Goal: Task Accomplishment & Management: Manage account settings

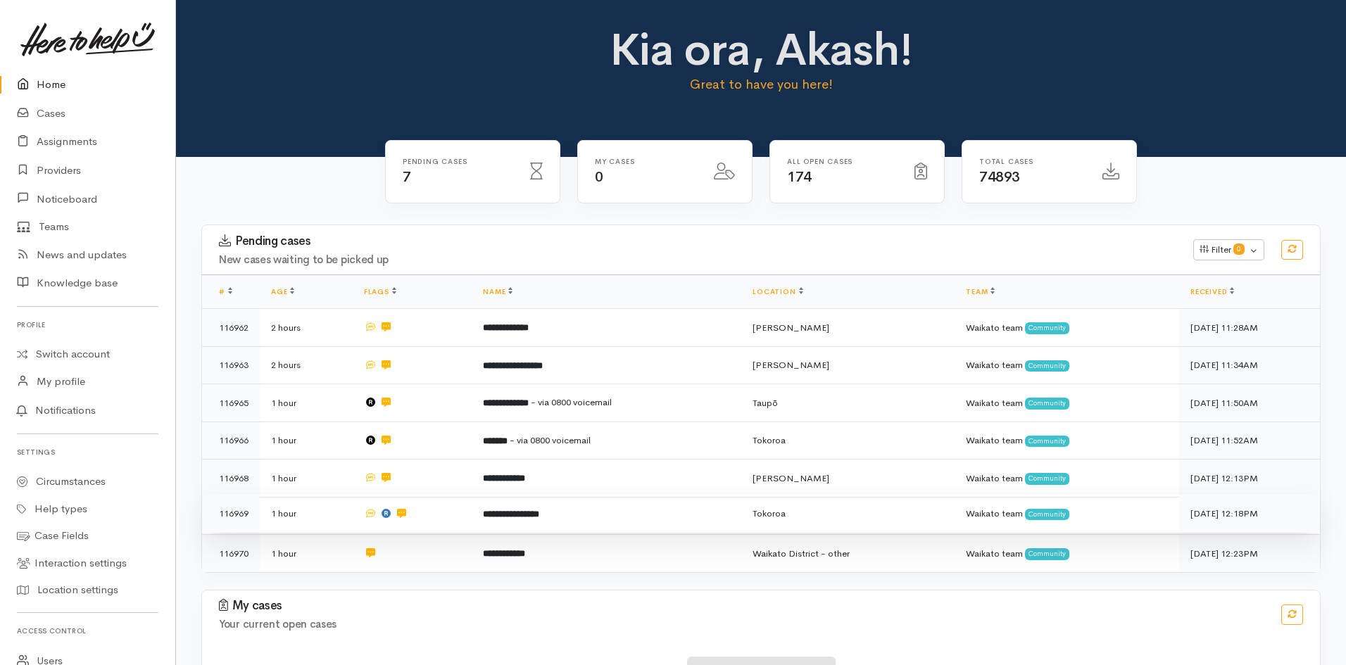
click at [539, 510] on b "**********" at bounding box center [511, 514] width 56 height 9
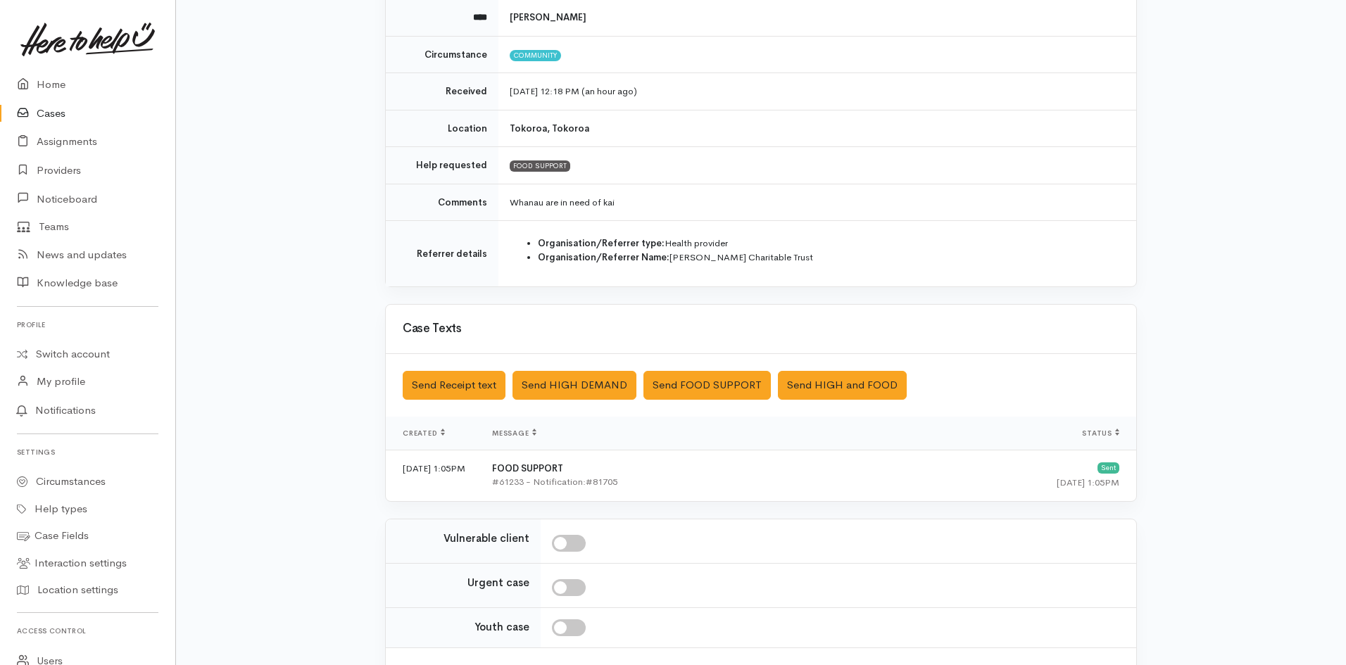
scroll to position [70, 0]
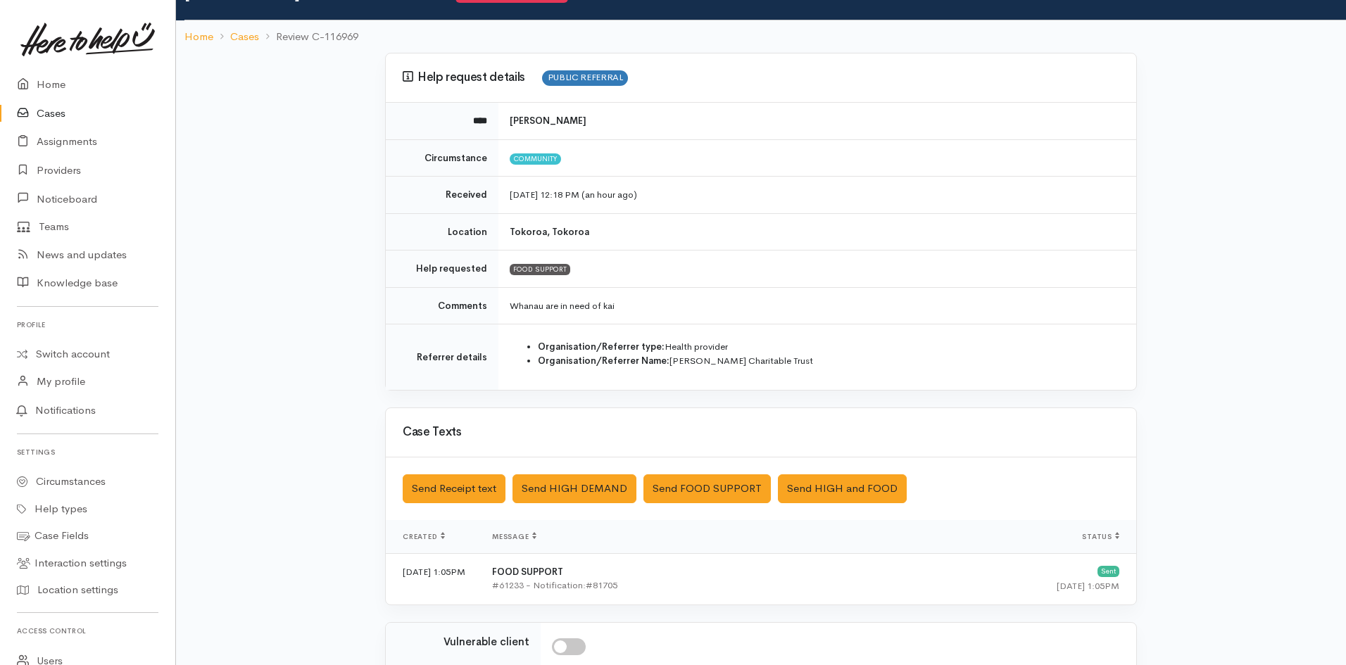
drag, startPoint x: 1050, startPoint y: 306, endPoint x: 947, endPoint y: 289, distance: 104.2
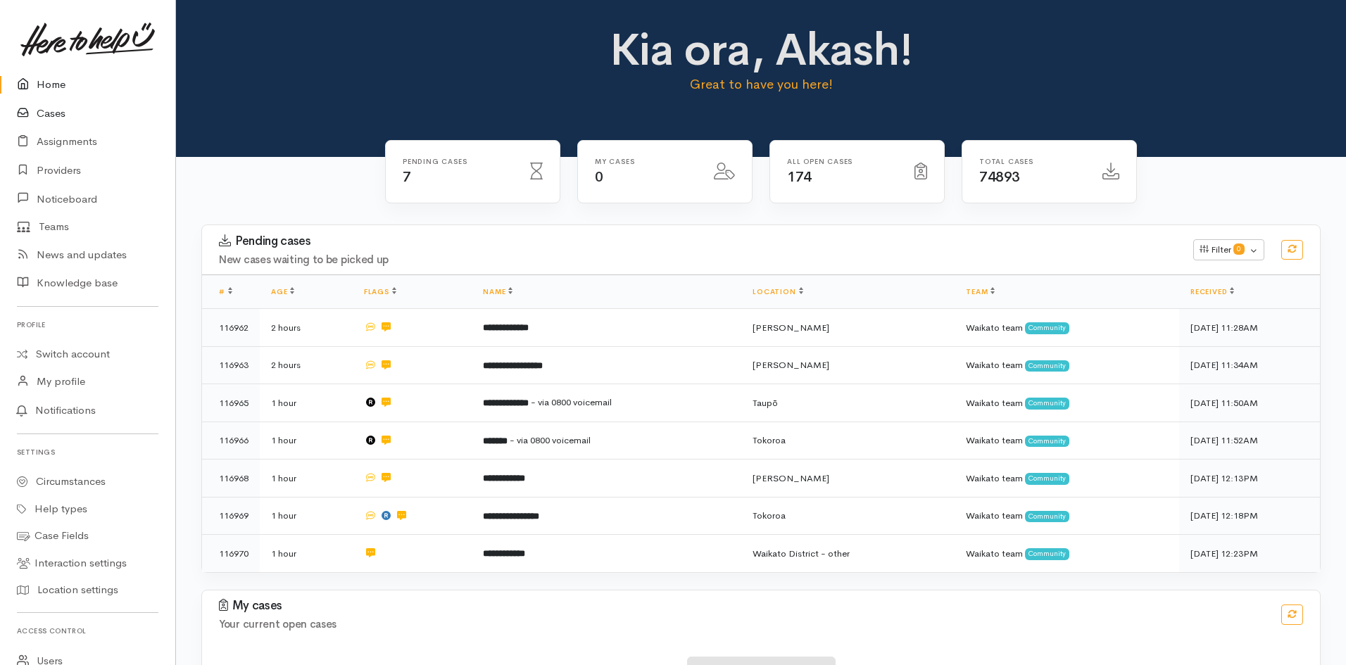
click at [57, 109] on link "Cases" at bounding box center [87, 113] width 175 height 29
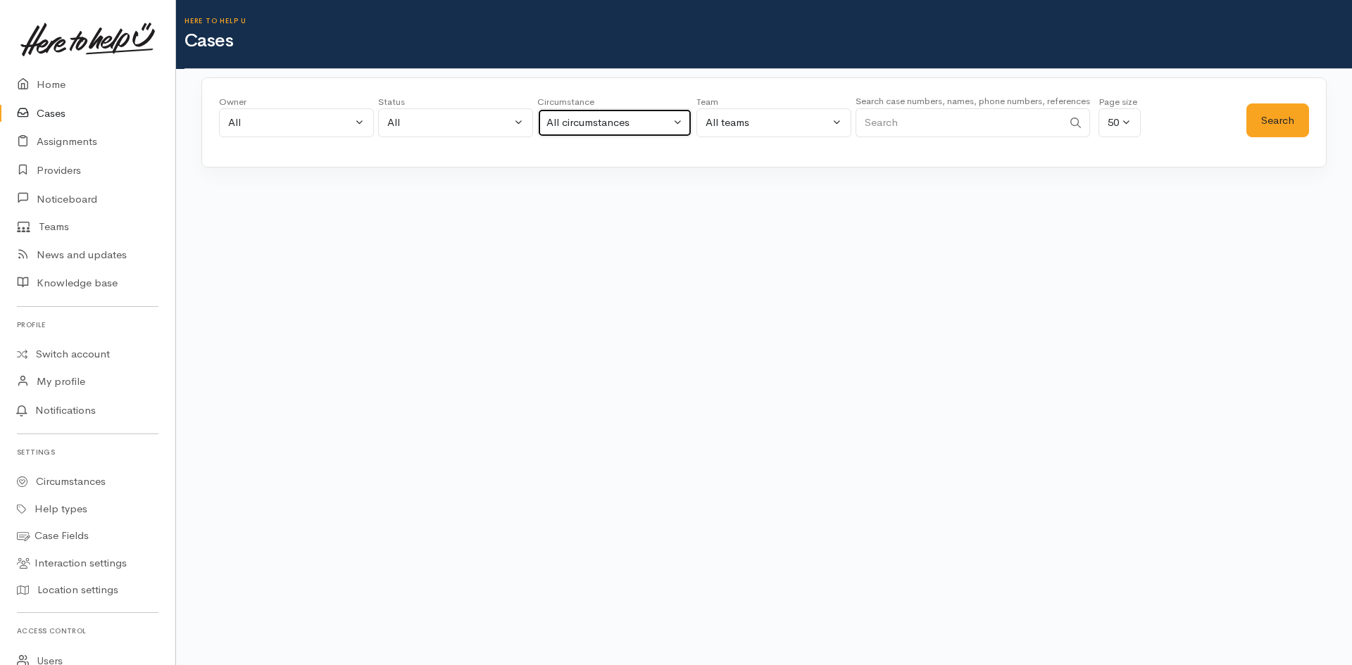
click at [655, 123] on div "All circumstances" at bounding box center [608, 123] width 124 height 16
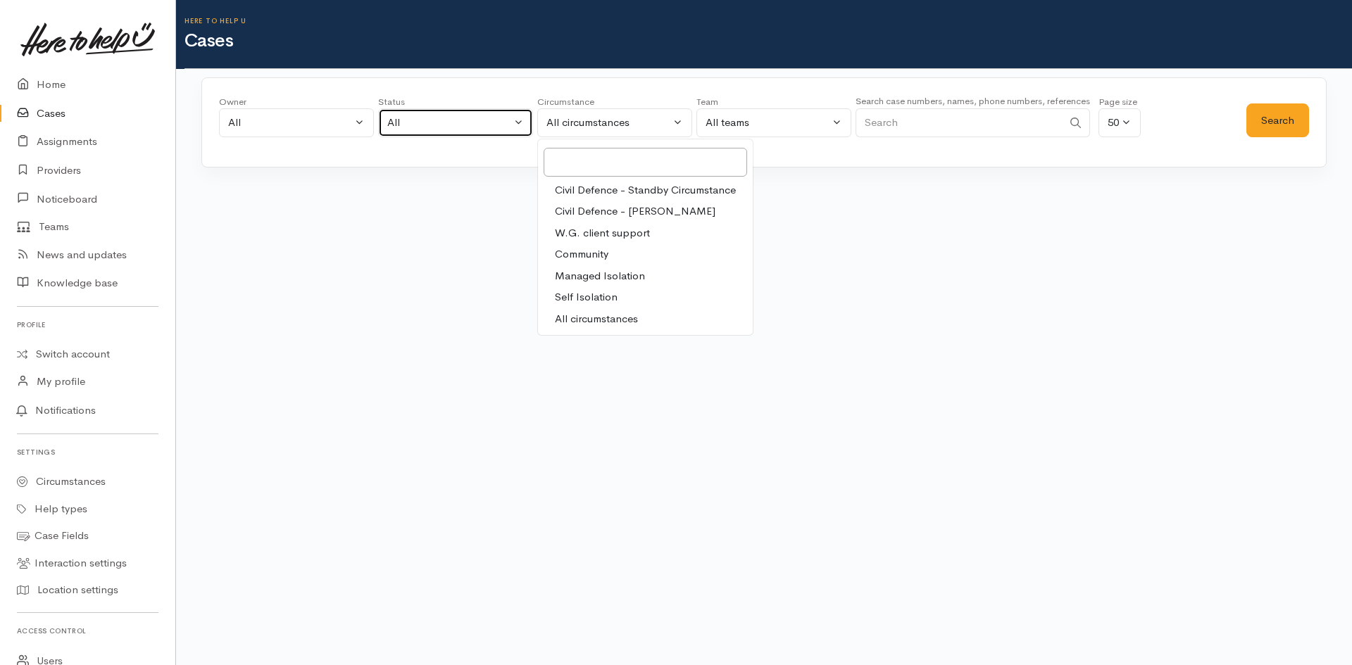
click at [495, 121] on div "All" at bounding box center [449, 123] width 124 height 16
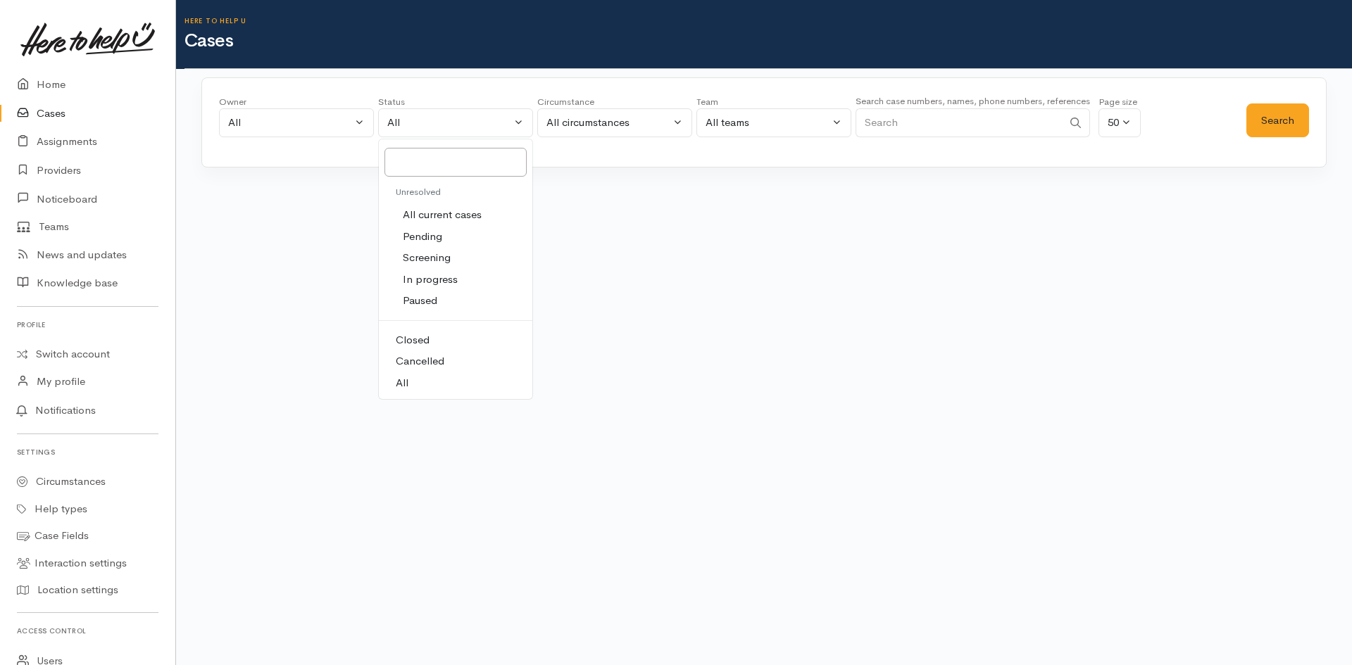
click at [452, 221] on span "All current cases" at bounding box center [442, 215] width 79 height 16
click at [1259, 117] on button "Search" at bounding box center [1277, 120] width 63 height 34
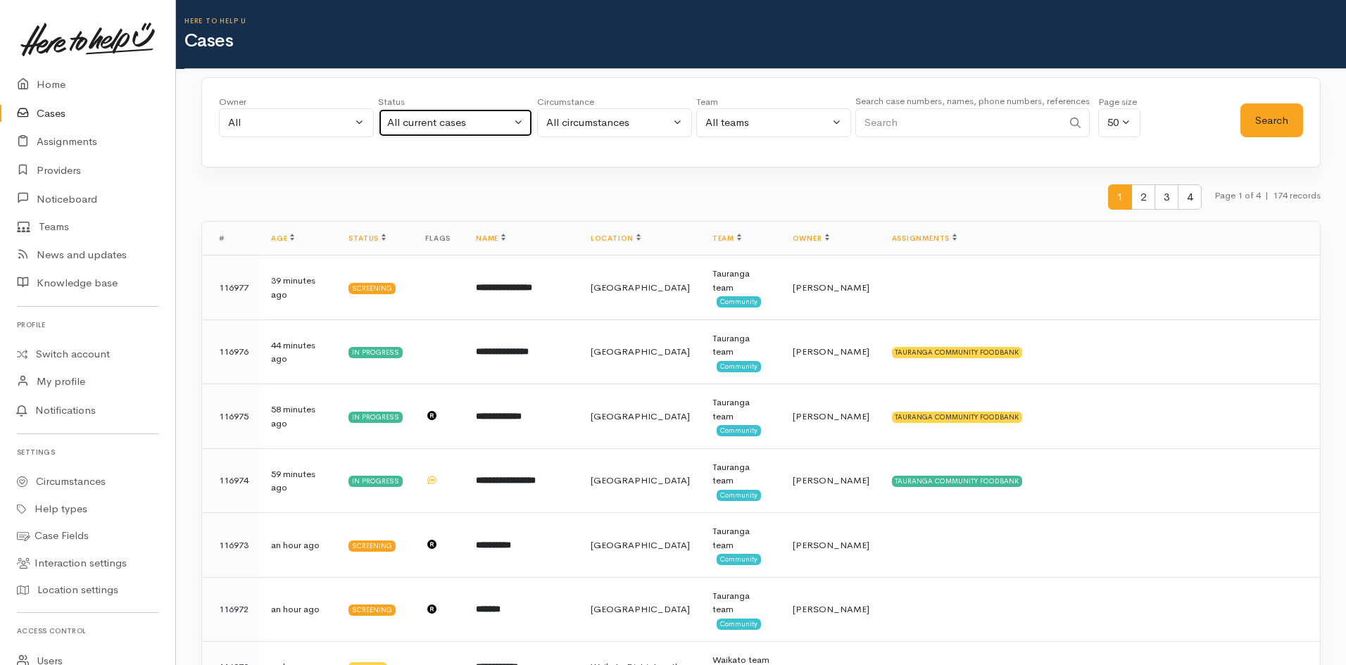
click at [482, 118] on div "All current cases" at bounding box center [449, 123] width 124 height 16
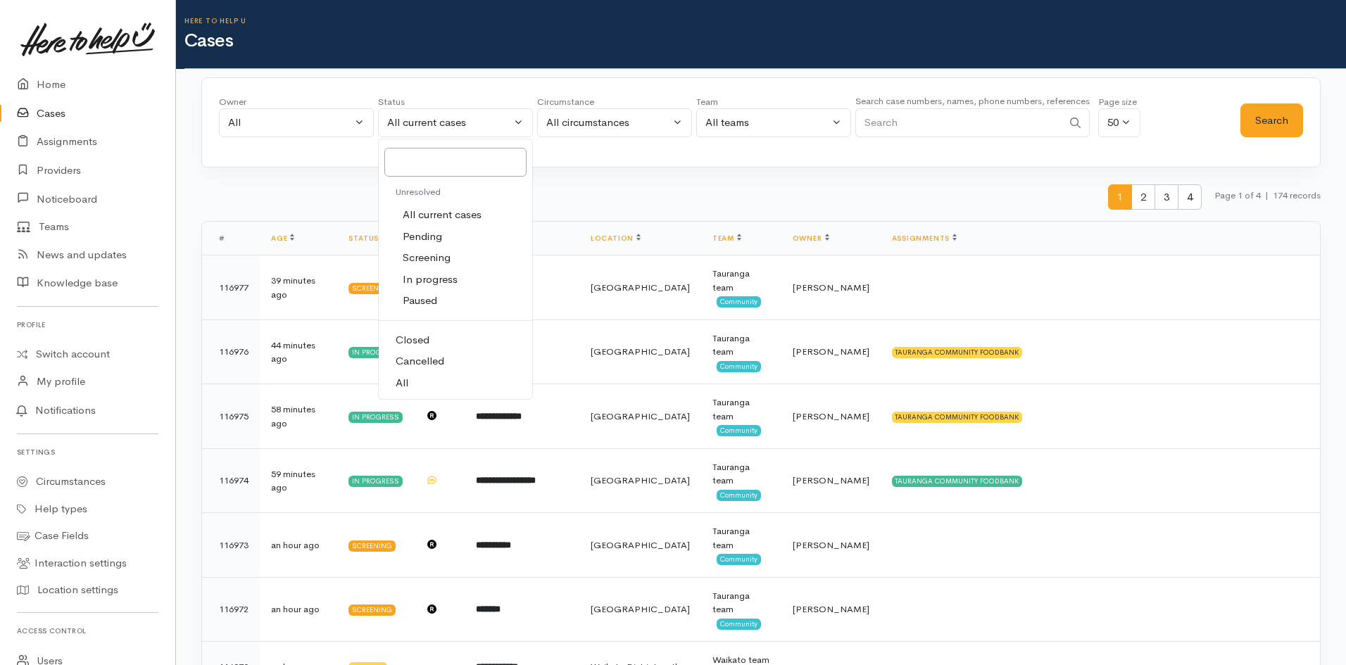
click at [420, 337] on span "Closed" at bounding box center [413, 340] width 34 height 16
select select "Closed"
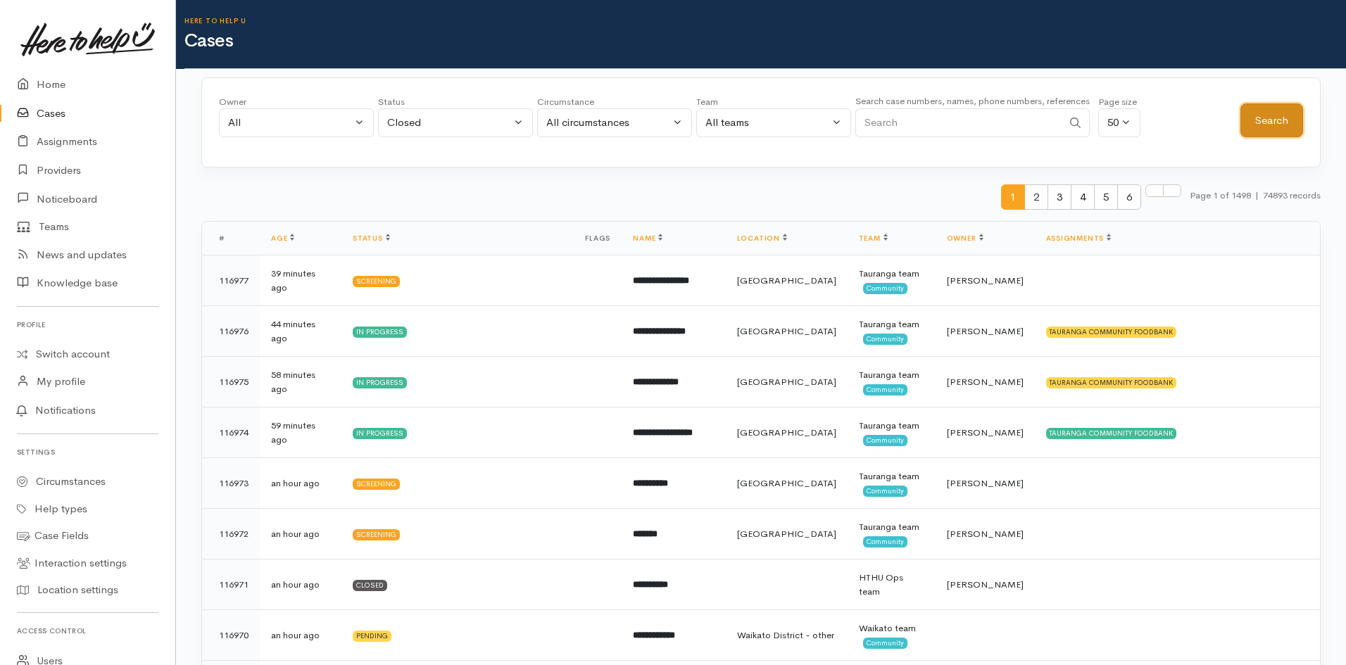
click at [1252, 117] on button "Search" at bounding box center [1271, 120] width 63 height 34
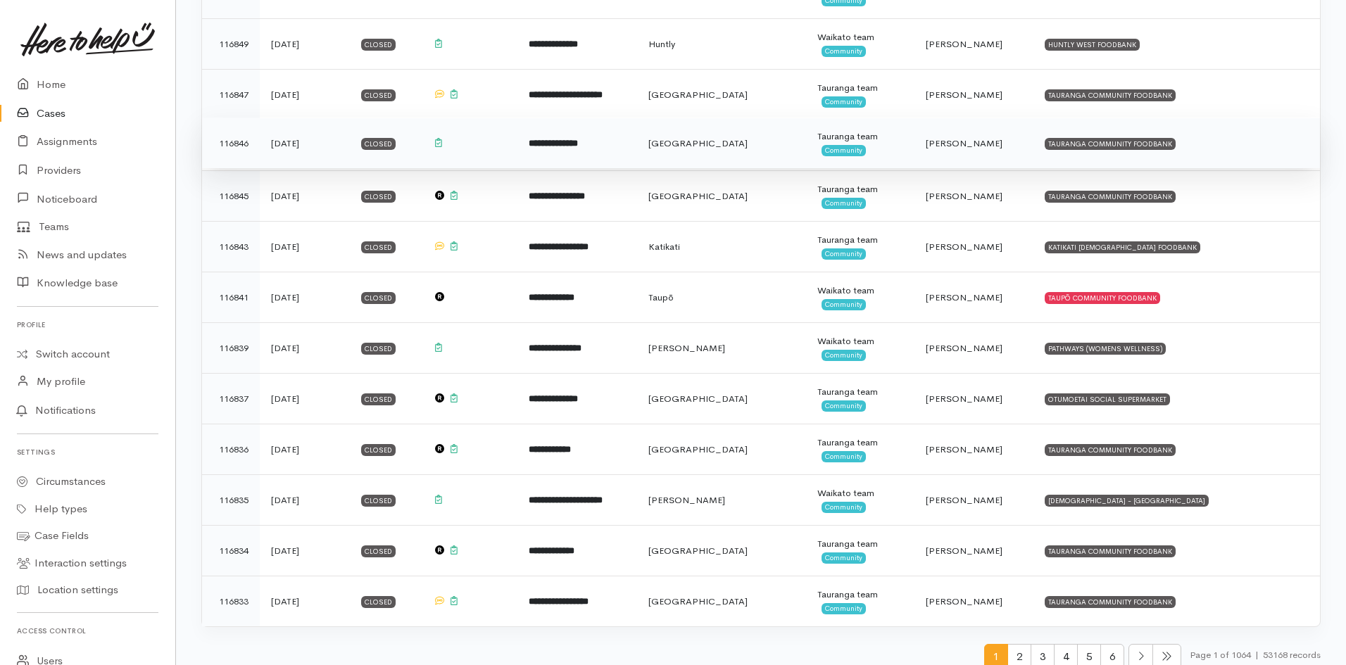
scroll to position [2165, 0]
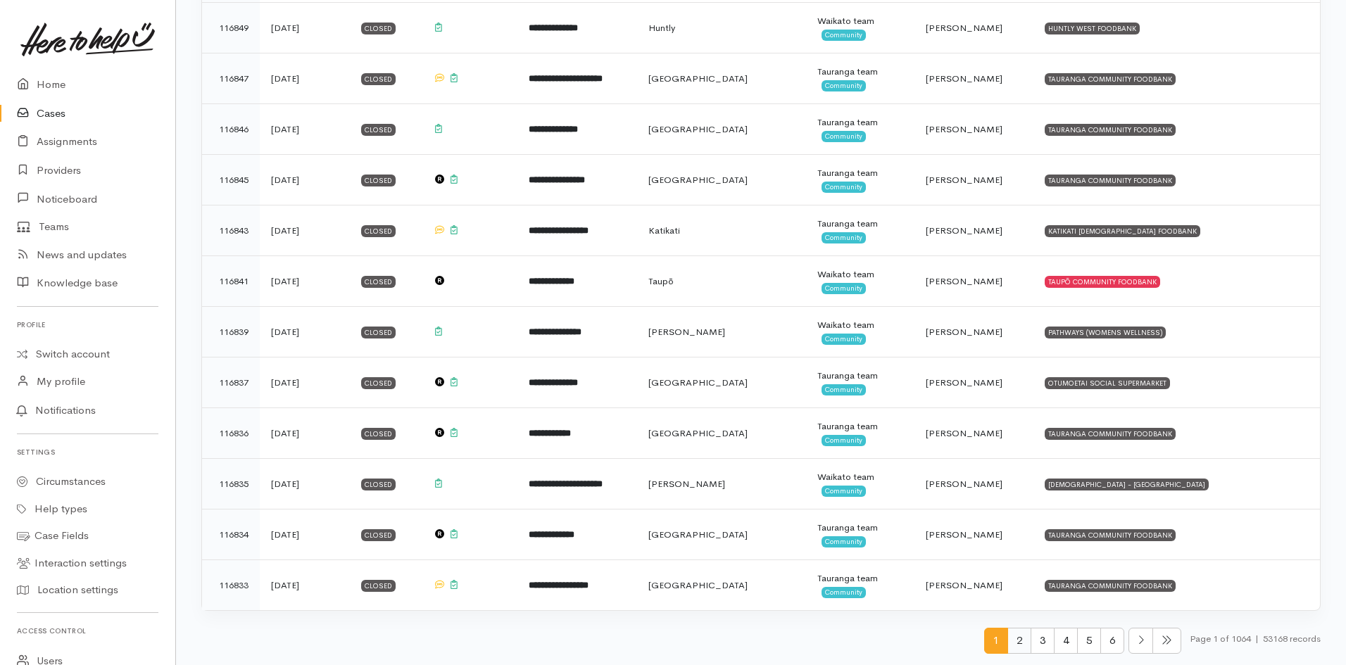
click at [1016, 646] on span "2" at bounding box center [1019, 641] width 24 height 26
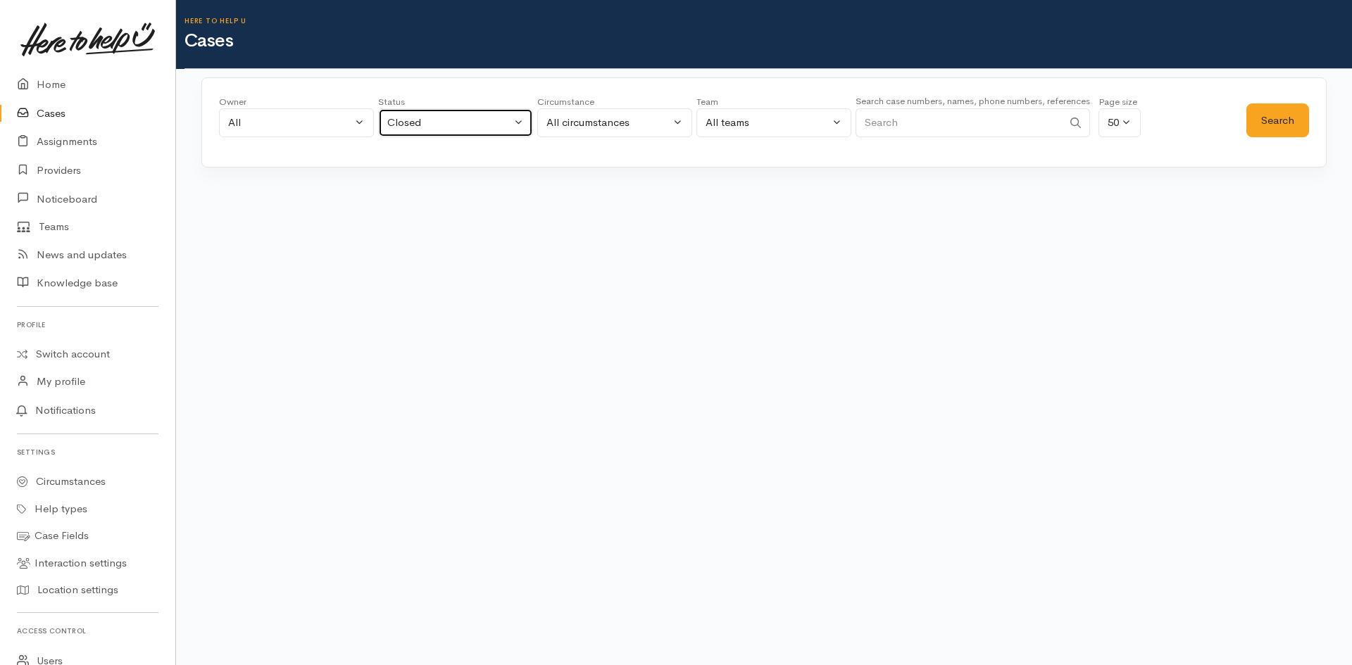
click at [512, 120] on button "Closed" at bounding box center [455, 122] width 155 height 29
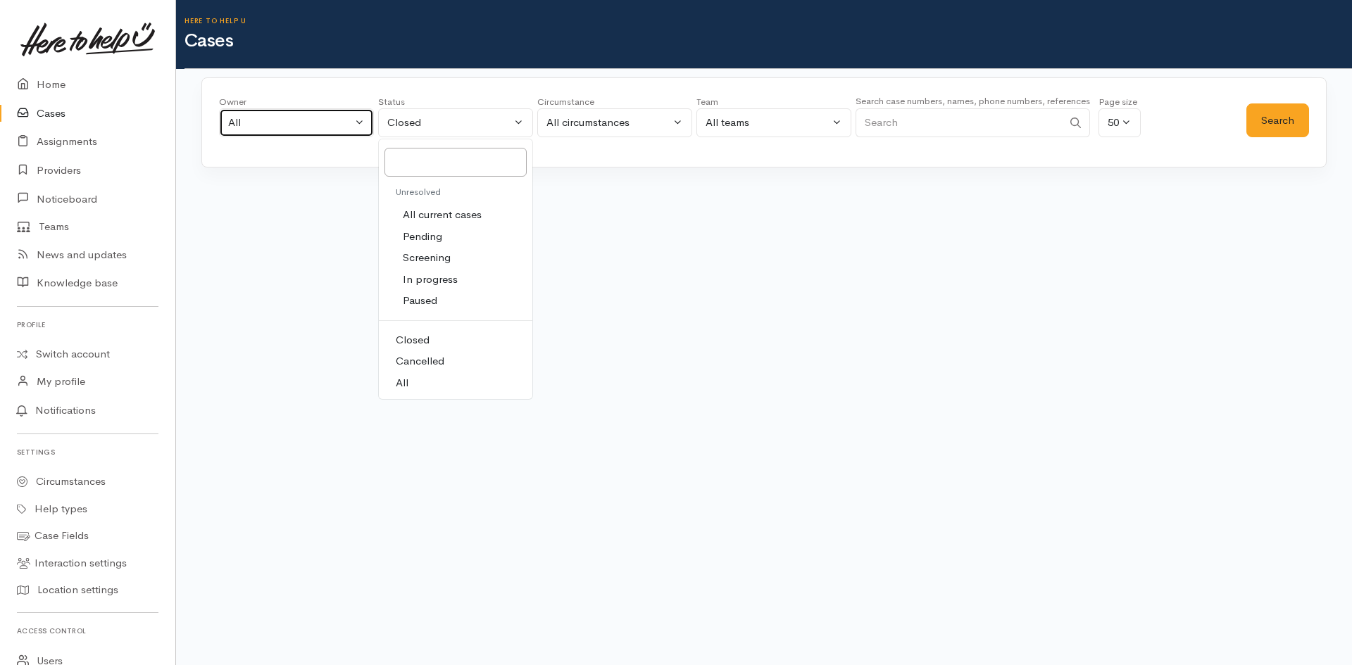
click at [335, 115] on div "All" at bounding box center [290, 123] width 124 height 16
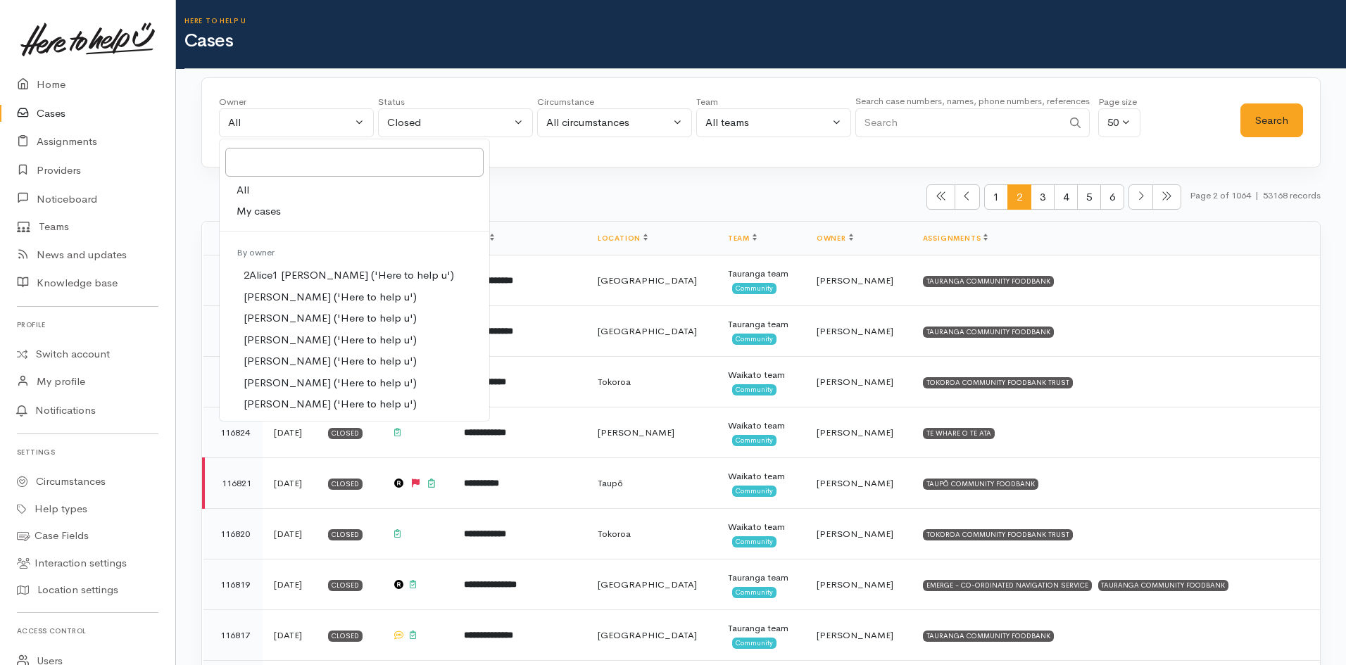
click at [263, 211] on span "My cases" at bounding box center [259, 211] width 44 height 16
select select "2423"
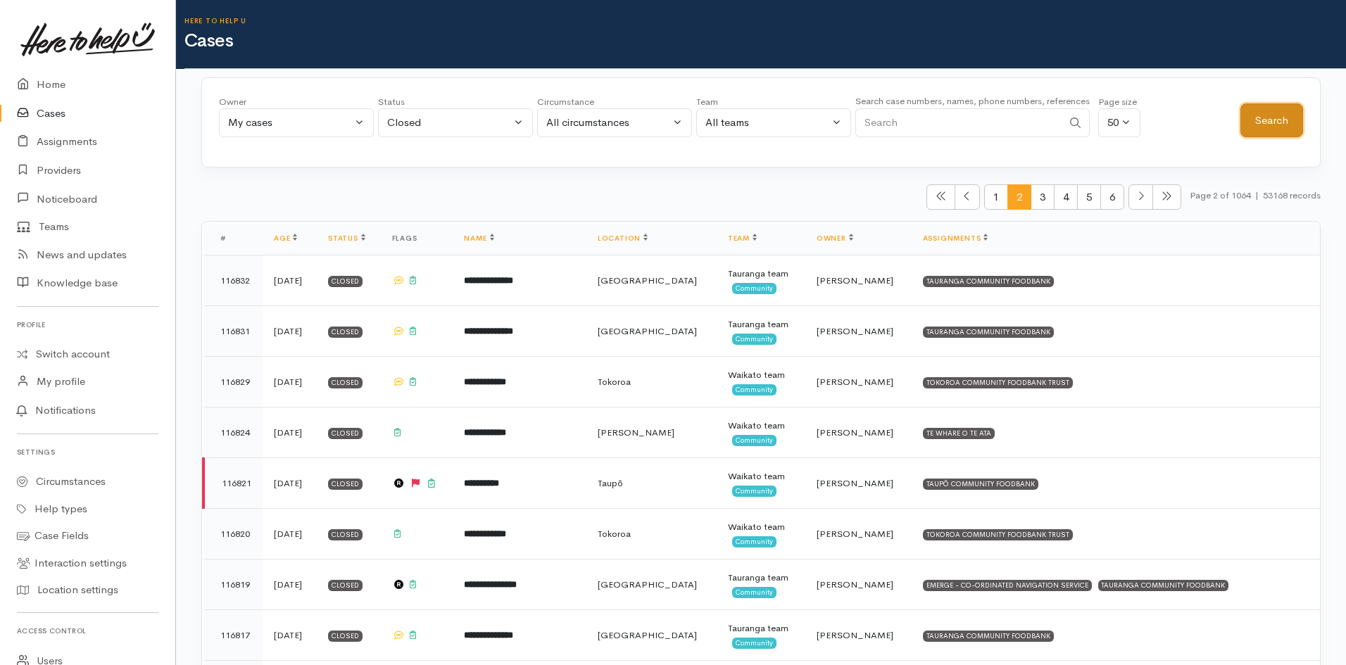
click at [1264, 127] on button "Search" at bounding box center [1271, 120] width 63 height 34
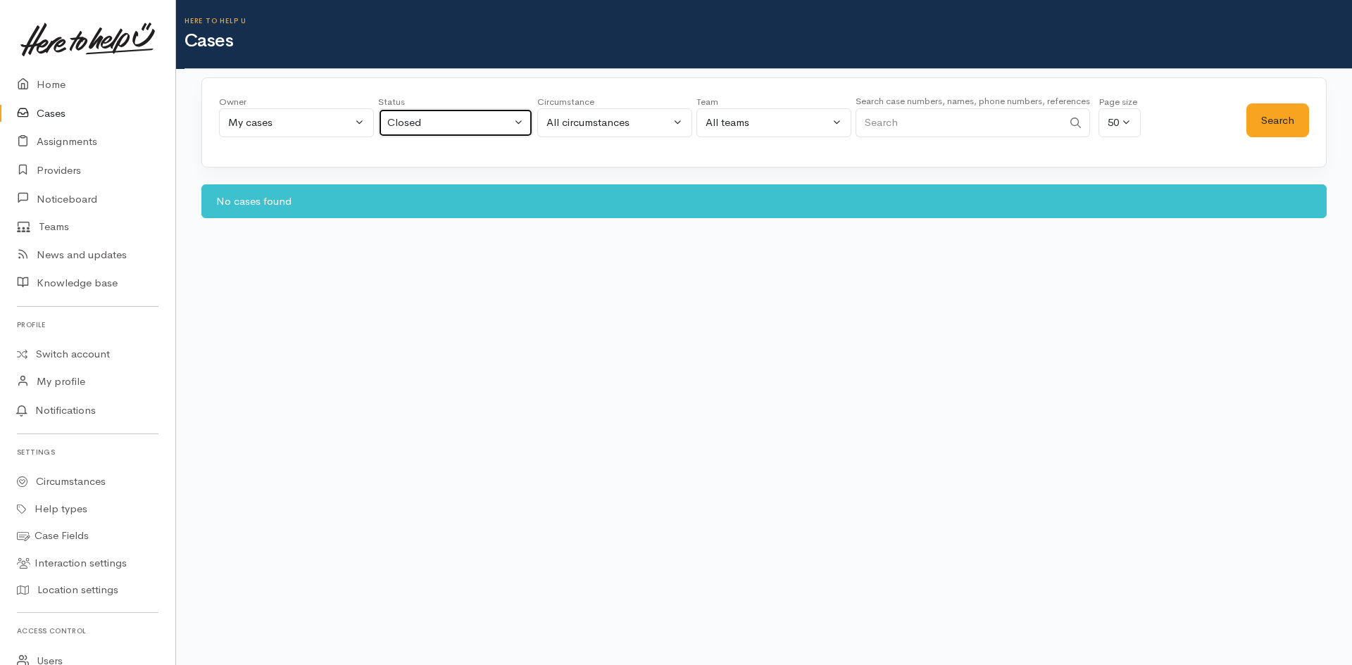
click at [449, 118] on div "Closed" at bounding box center [449, 123] width 124 height 16
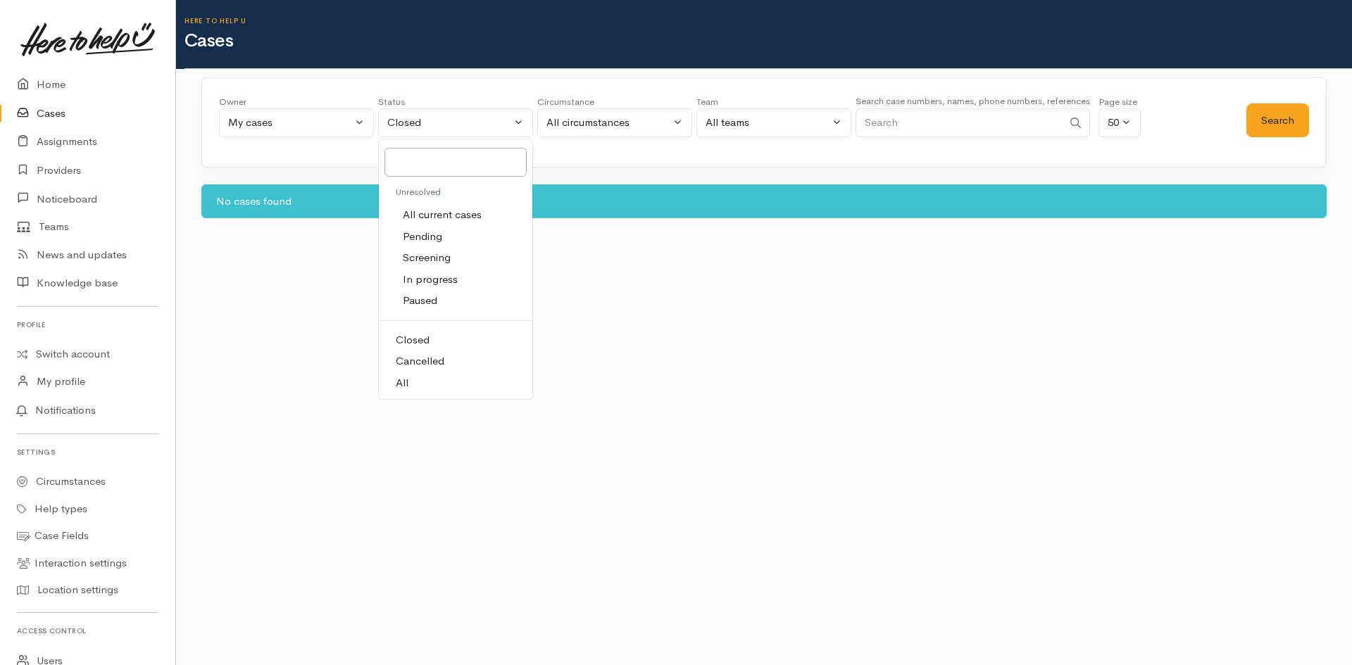
click at [410, 385] on link "All" at bounding box center [455, 383] width 153 height 22
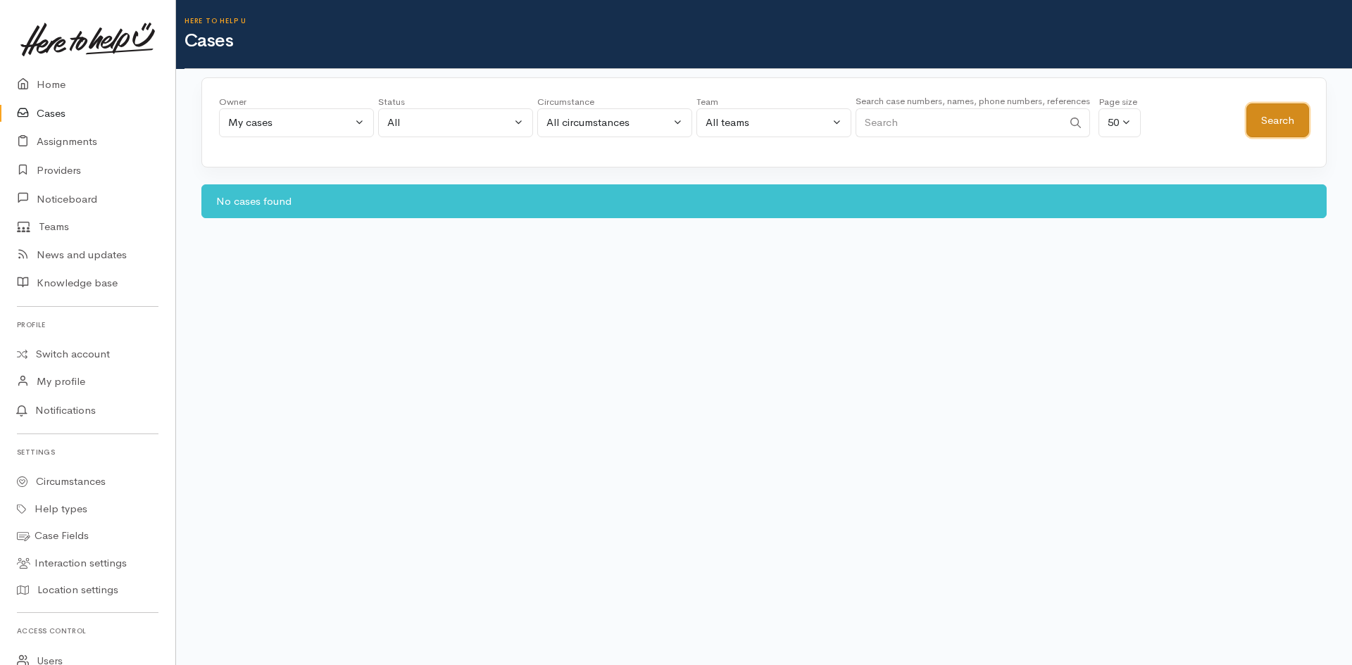
click at [1283, 124] on button "Search" at bounding box center [1277, 120] width 63 height 34
click at [491, 122] on div "All" at bounding box center [449, 123] width 124 height 16
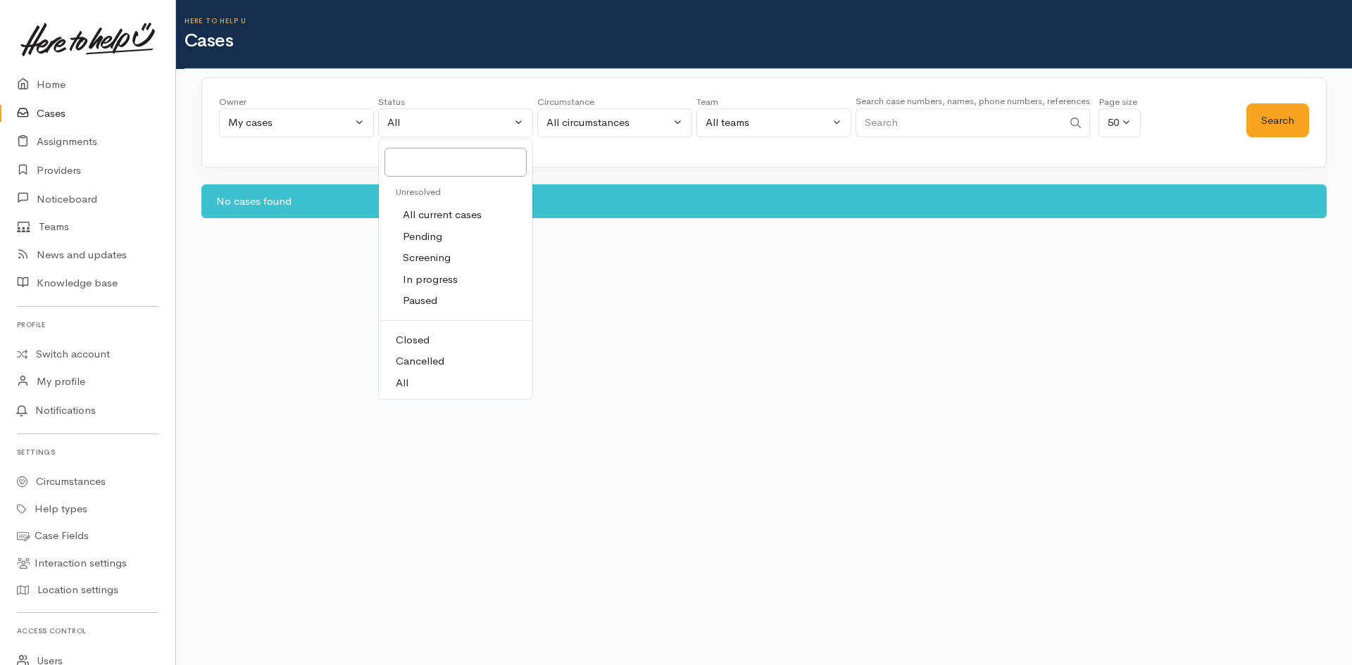
click at [403, 386] on span "All" at bounding box center [402, 383] width 13 height 16
select select "All"
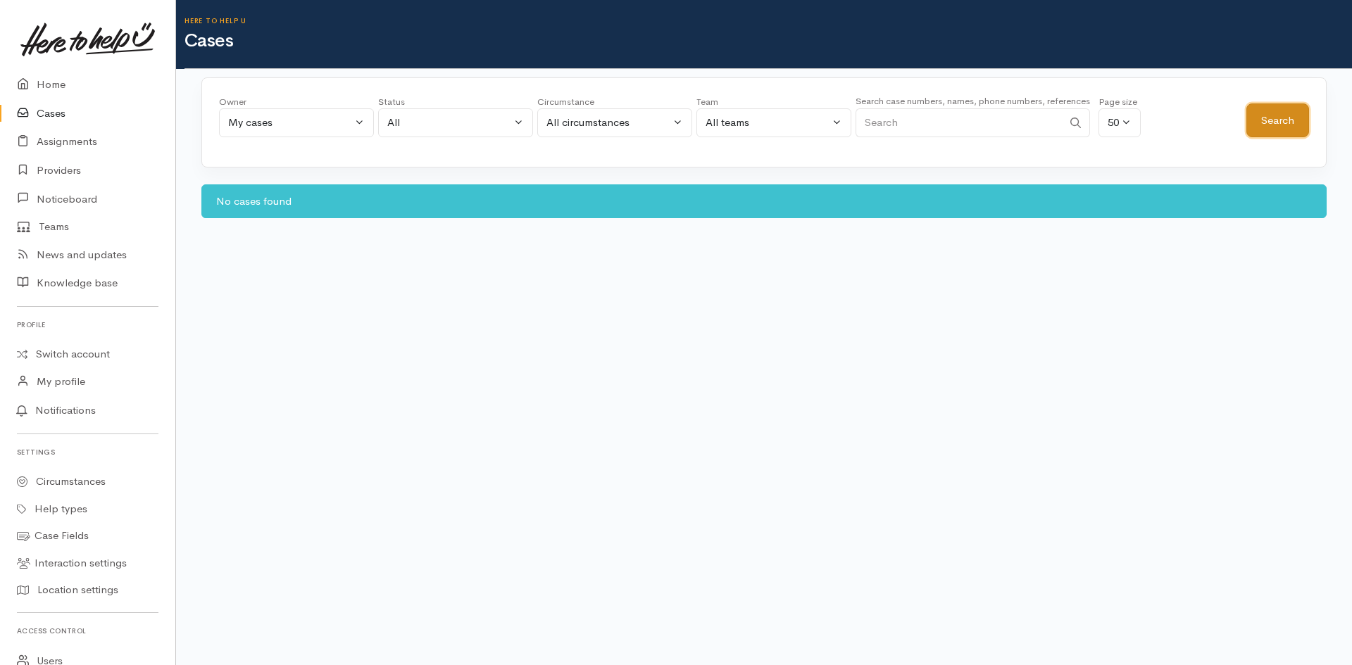
click at [1296, 134] on button "Search" at bounding box center [1277, 120] width 63 height 34
click at [329, 112] on button "My cases" at bounding box center [296, 122] width 155 height 29
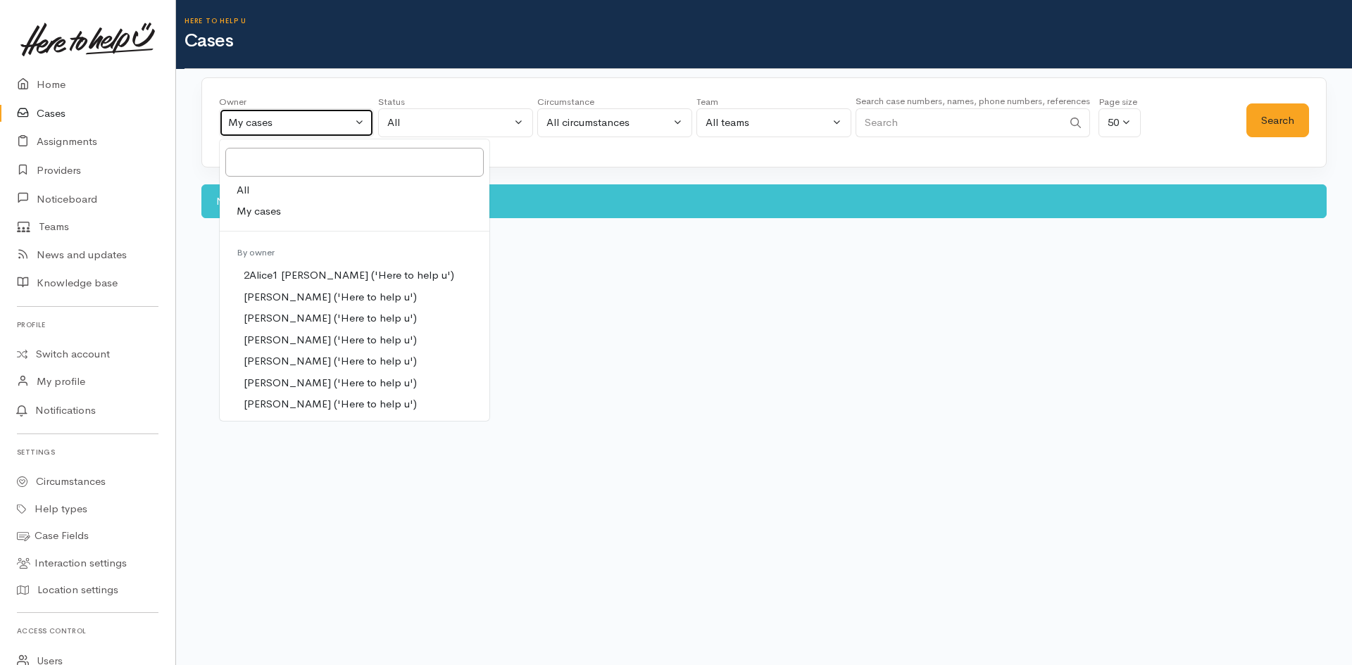
click at [352, 122] on button "My cases" at bounding box center [296, 122] width 155 height 29
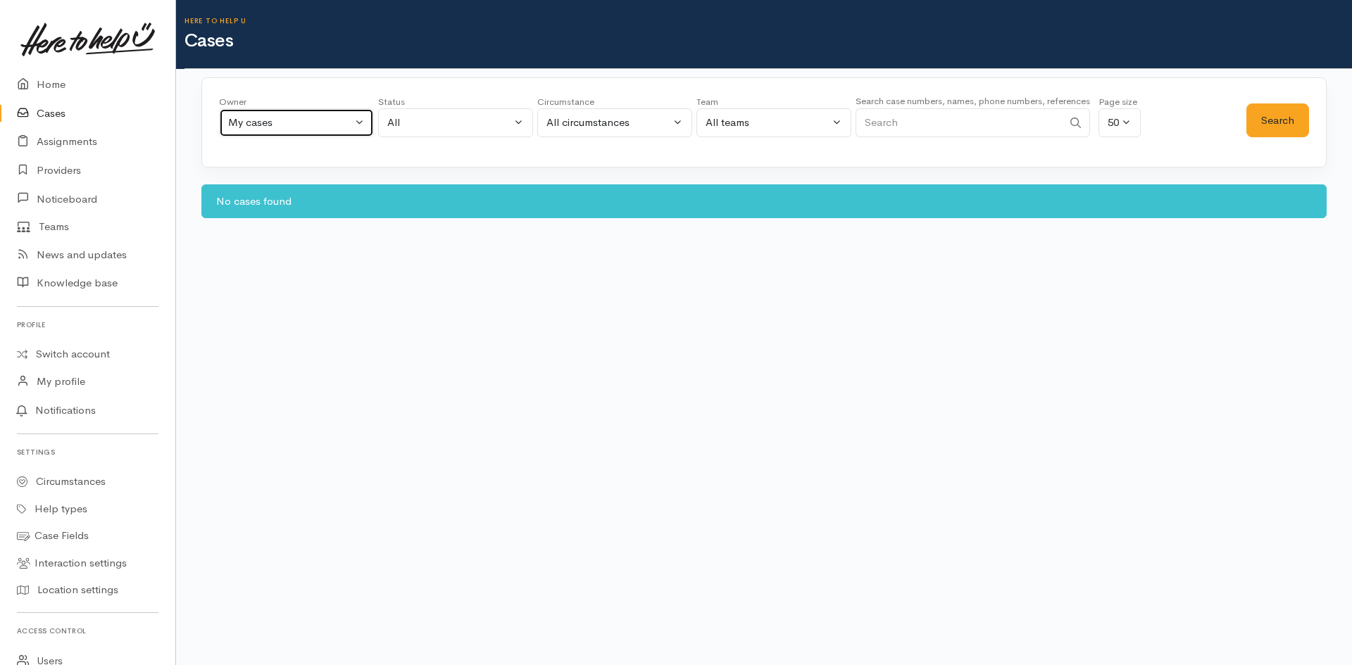
click at [329, 112] on button "My cases" at bounding box center [296, 122] width 155 height 29
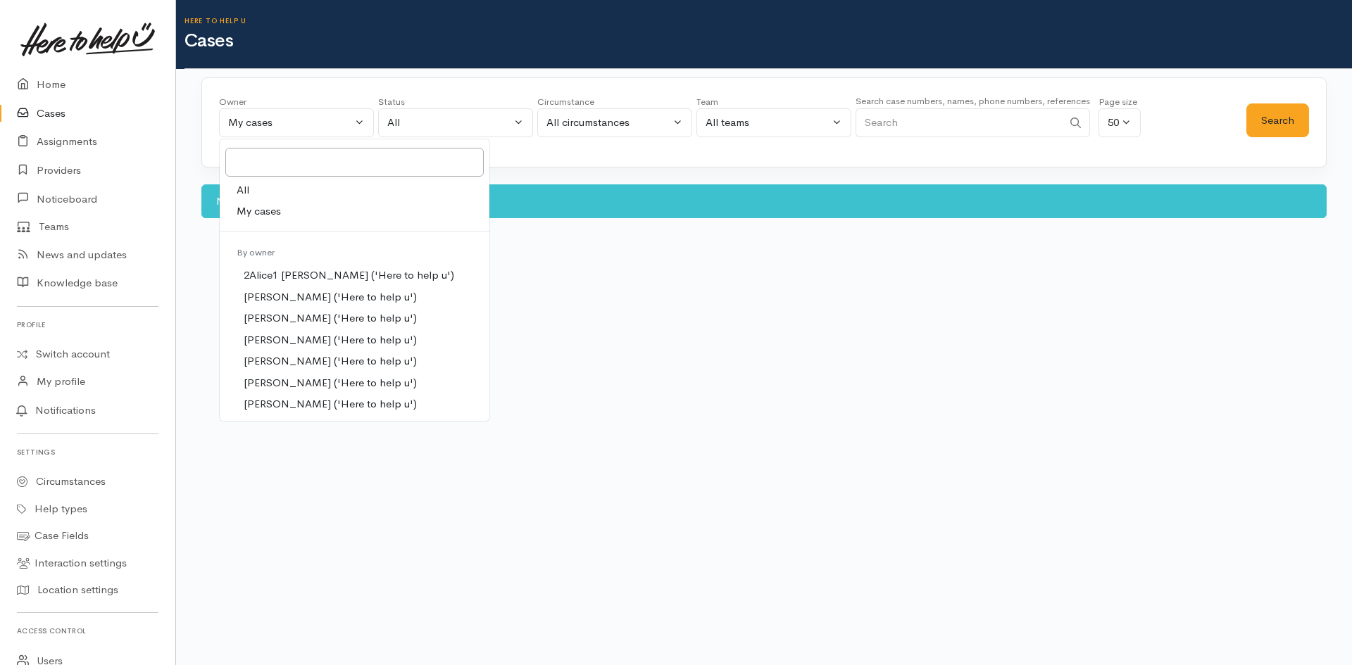
drag, startPoint x: 655, startPoint y: 310, endPoint x: 643, endPoint y: 303, distance: 13.9
click at [655, 310] on body "Support Feedback I've got something to say" at bounding box center [676, 332] width 1352 height 665
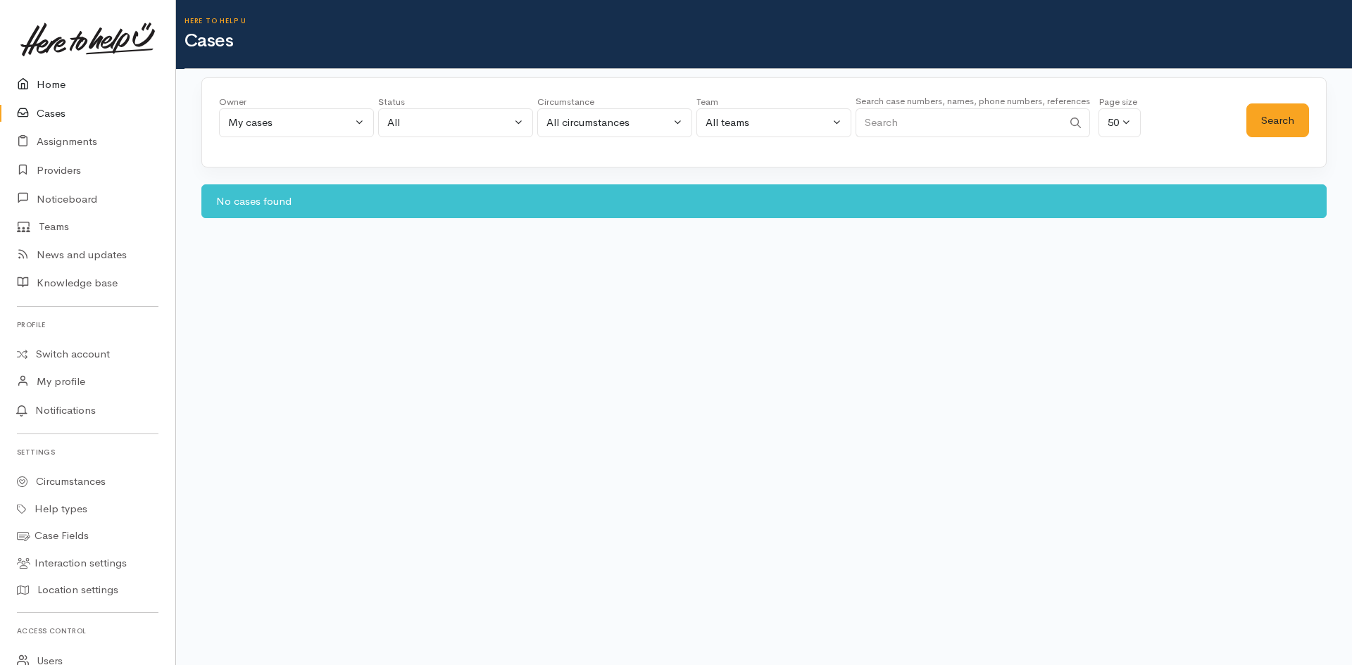
click at [50, 88] on link "Home" at bounding box center [87, 84] width 175 height 29
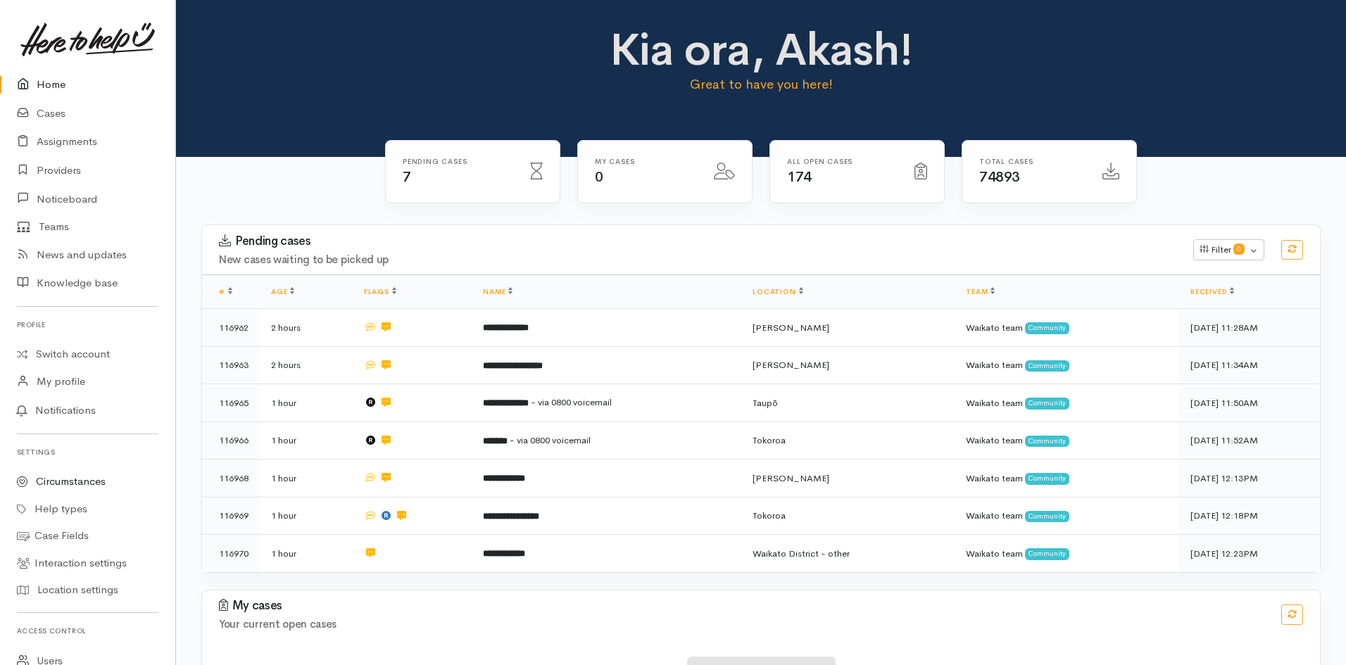
click at [58, 486] on link "Circumstances" at bounding box center [87, 481] width 175 height 27
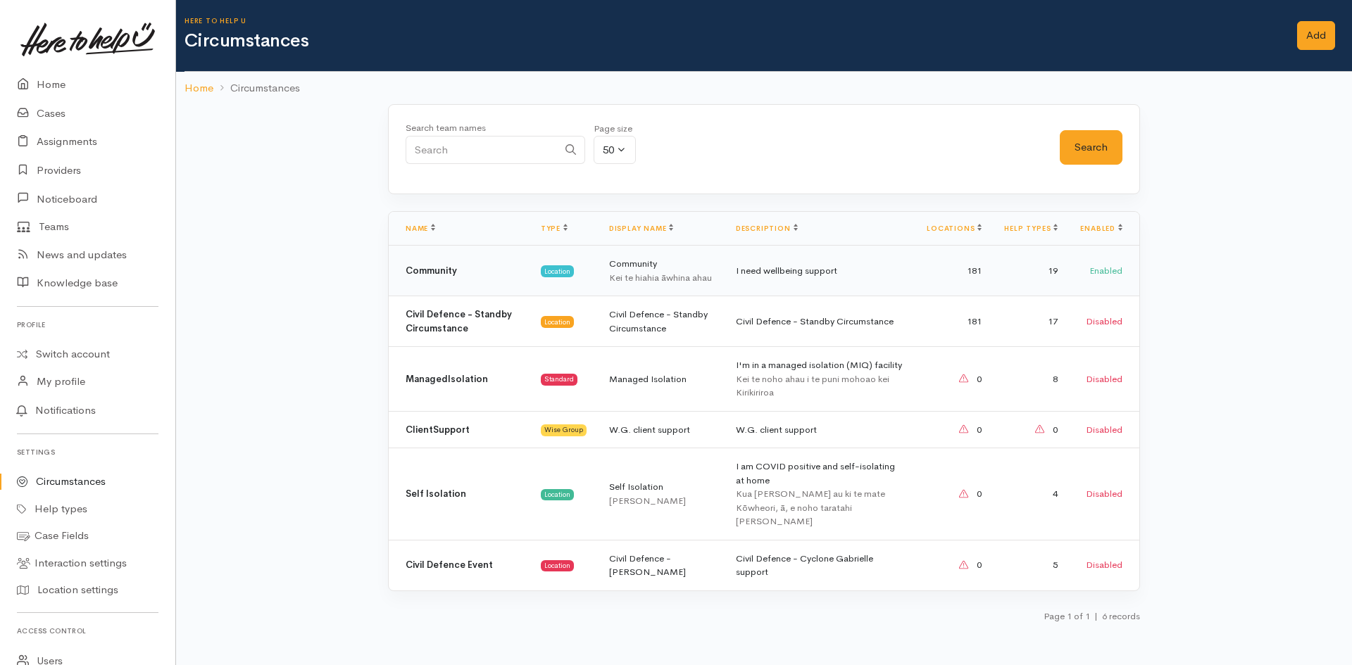
click at [684, 268] on td "Community Kei te hiahia āwhina ahau" at bounding box center [661, 271] width 127 height 51
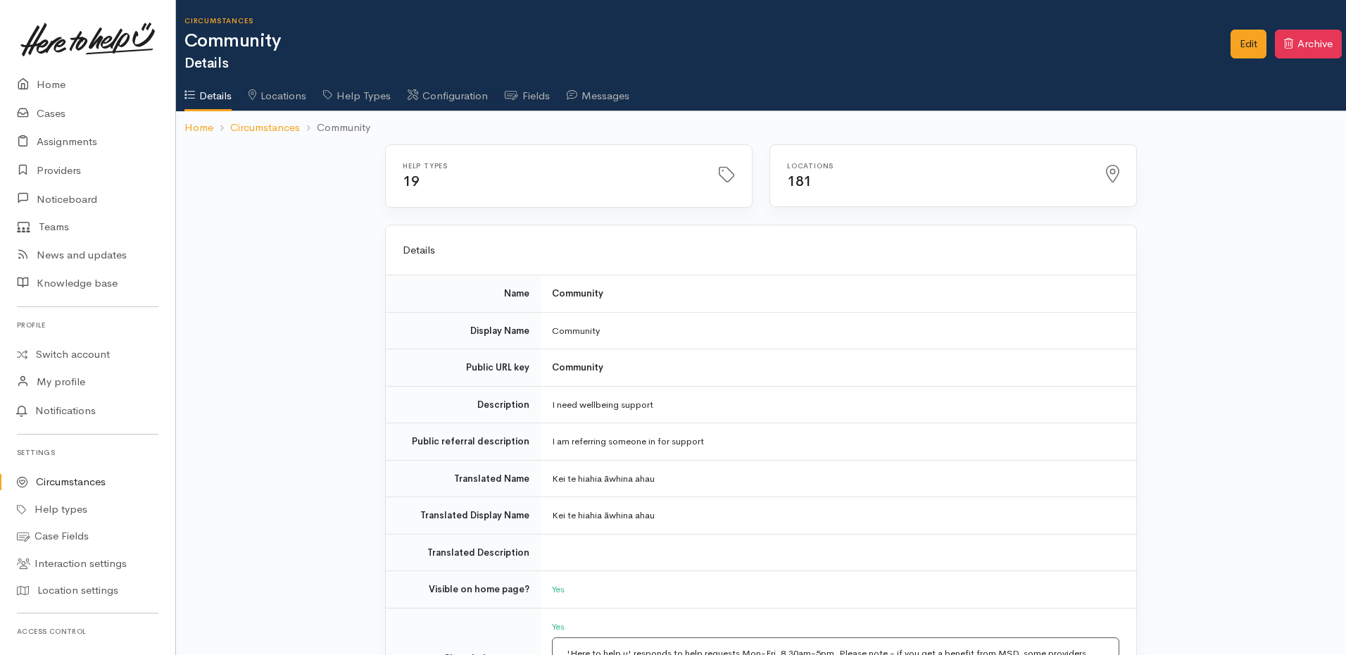
click at [531, 93] on link "Fields" at bounding box center [527, 90] width 45 height 39
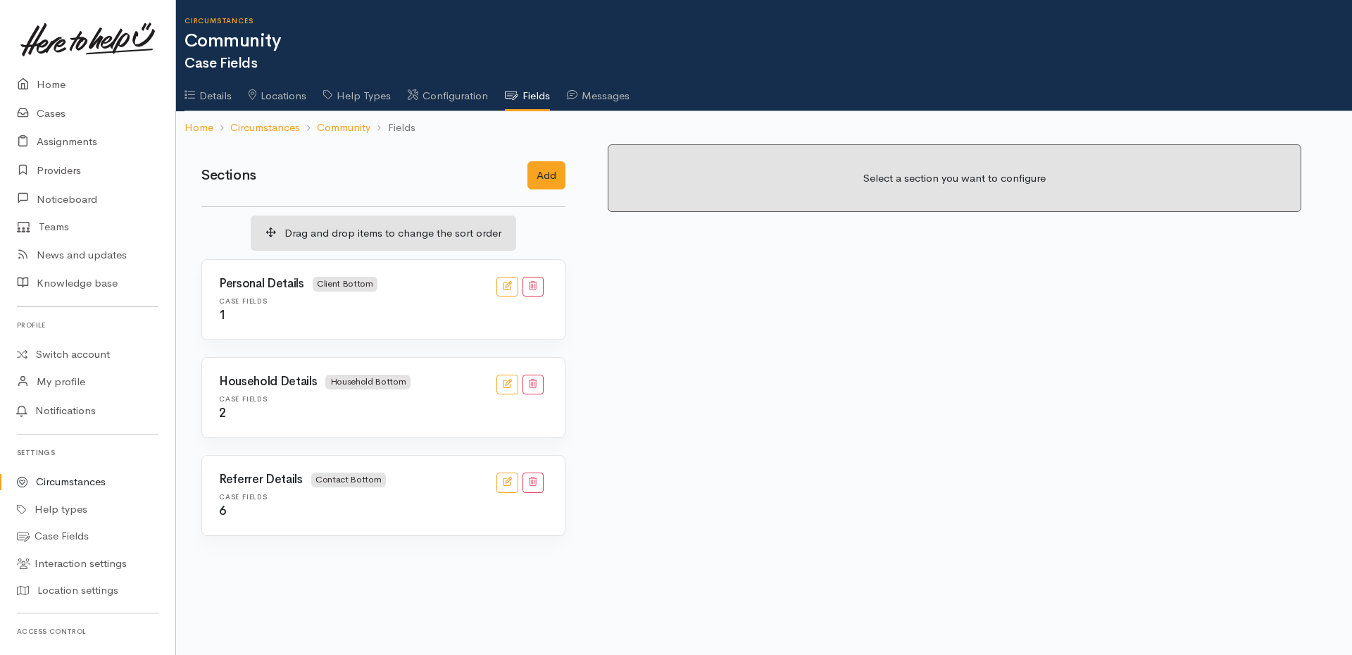
click at [372, 408] on div "2" at bounding box center [383, 413] width 329 height 13
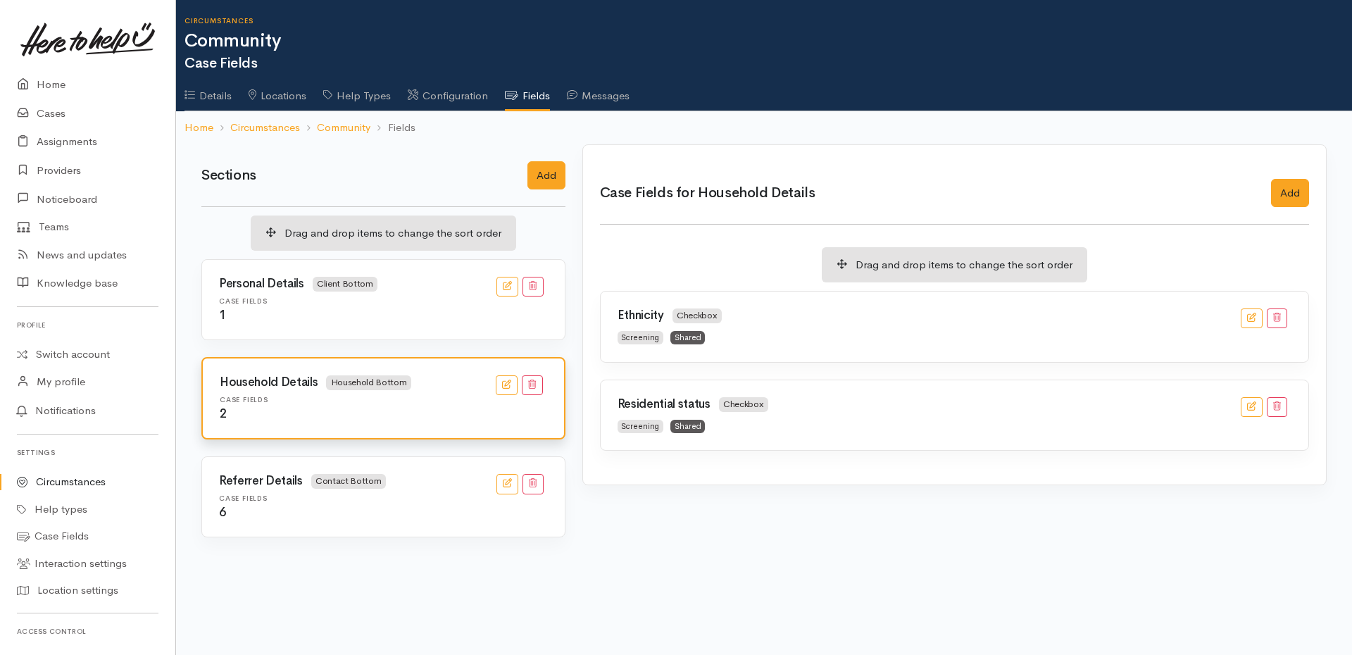
click at [308, 315] on div "1" at bounding box center [383, 315] width 329 height 13
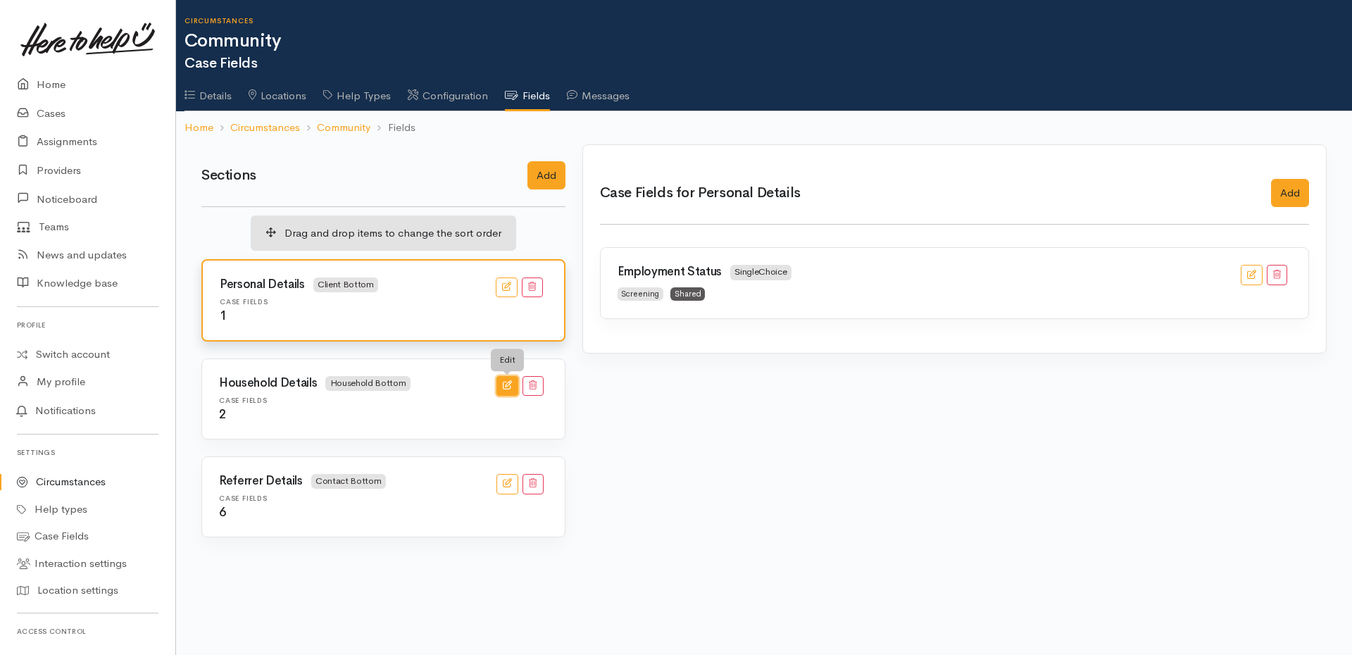
click at [510, 386] on icon "button" at bounding box center [507, 384] width 9 height 9
type input "Household Details"
select select
select select "3"
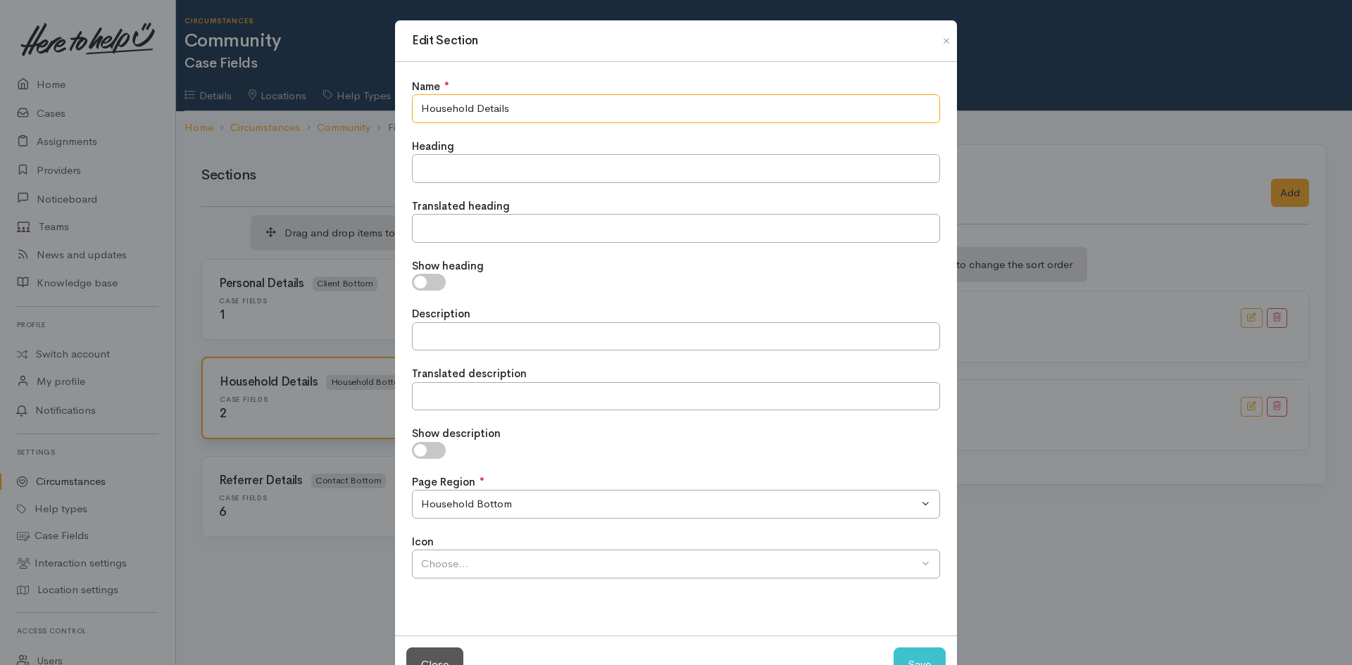
drag, startPoint x: 537, startPoint y: 105, endPoint x: 208, endPoint y: 97, distance: 328.8
click at [211, 97] on div "Edit Section Name ● Household Details Heading Translated heading Show heading D…" at bounding box center [676, 332] width 1352 height 665
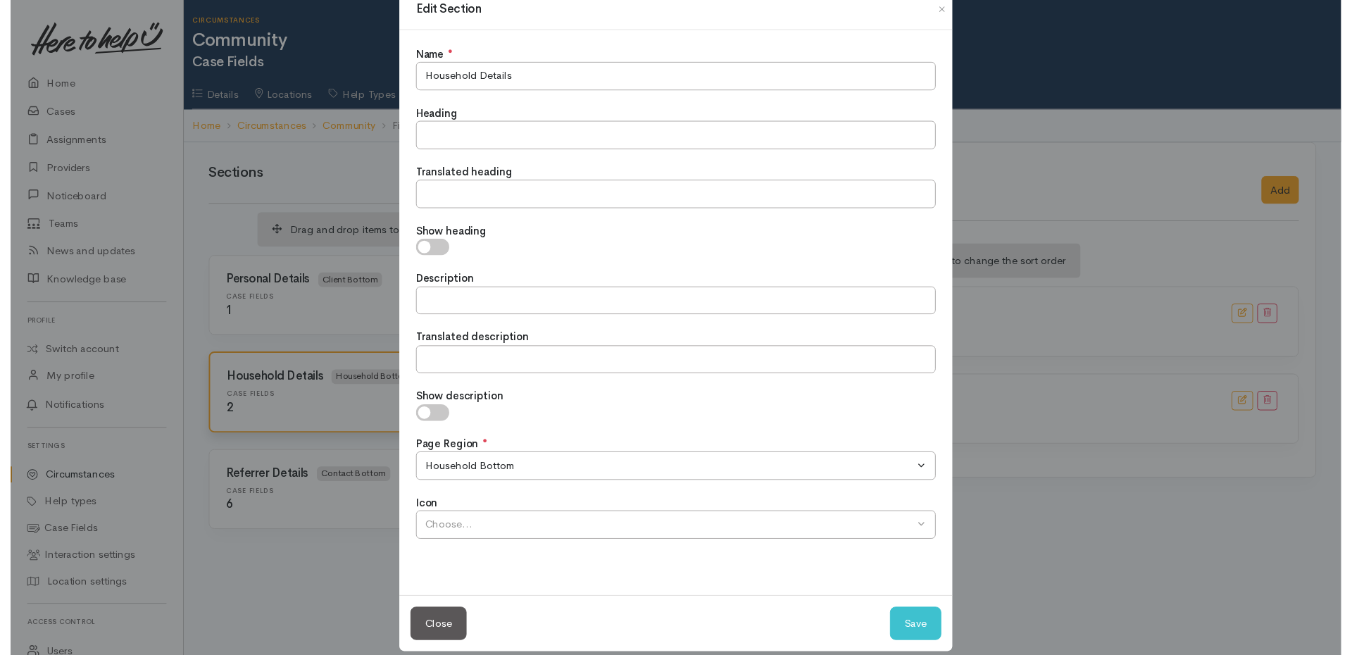
scroll to position [48, 0]
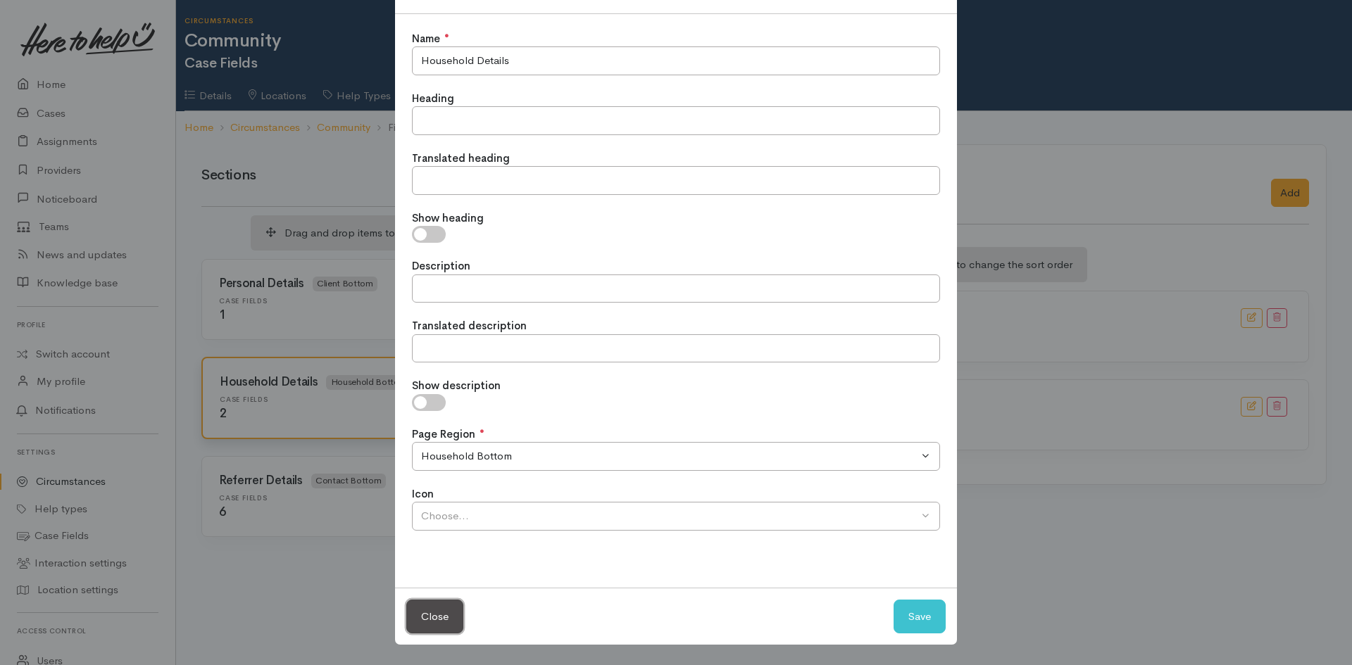
click at [436, 619] on button "Close" at bounding box center [434, 617] width 57 height 34
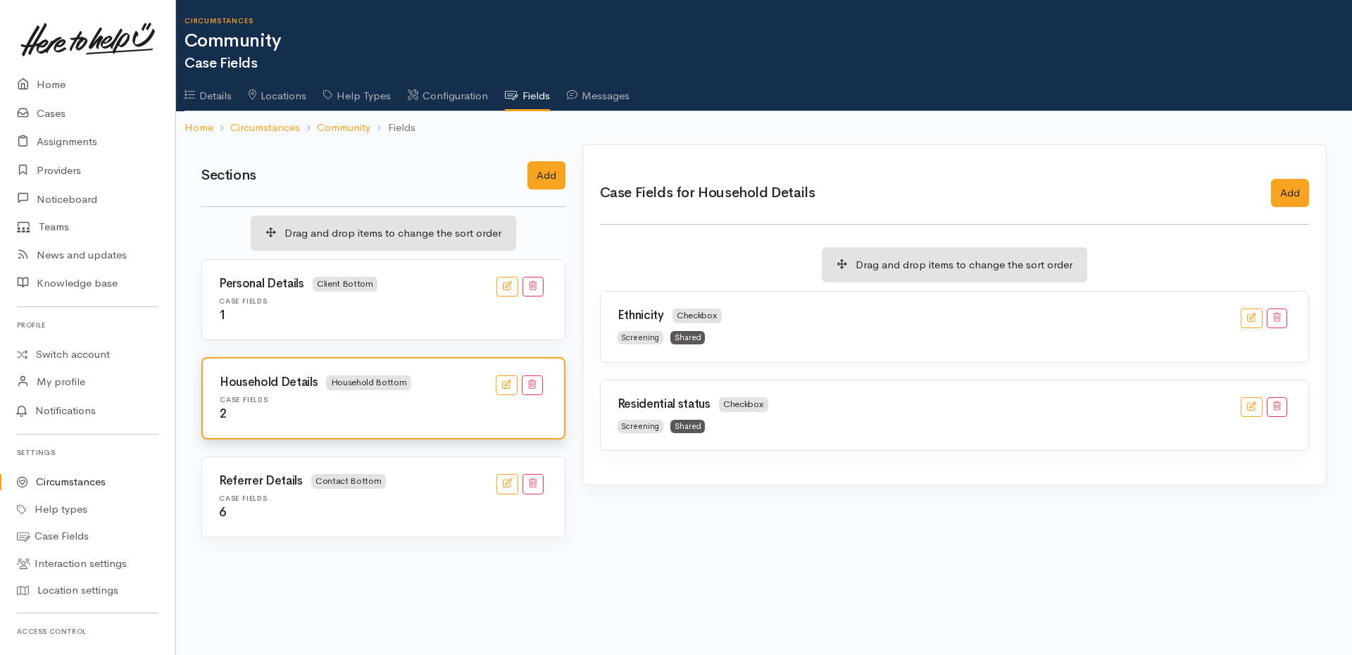
click at [699, 406] on h3 "Residential status Checkbox" at bounding box center [692, 404] width 151 height 15
click at [1254, 413] on button "button" at bounding box center [1251, 407] width 22 height 20
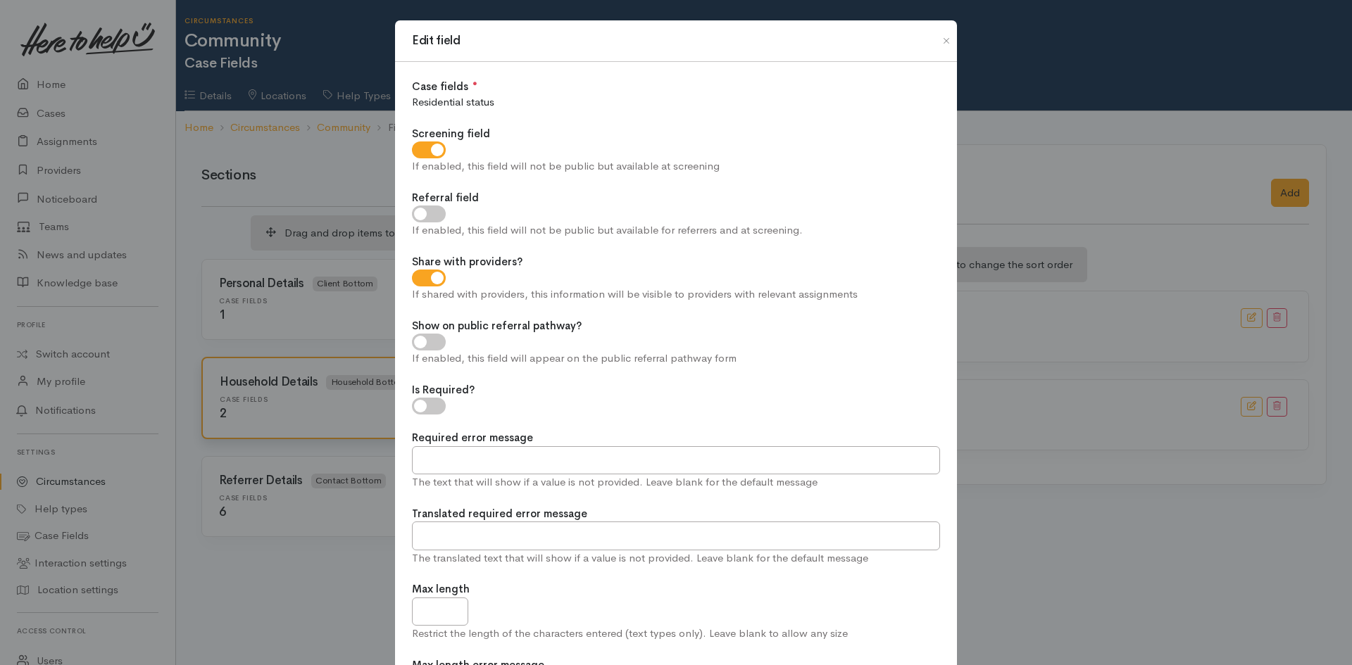
click at [1038, 90] on div "Edit field Case fields ● Choose... Residential status Screening field If enable…" at bounding box center [676, 332] width 1352 height 665
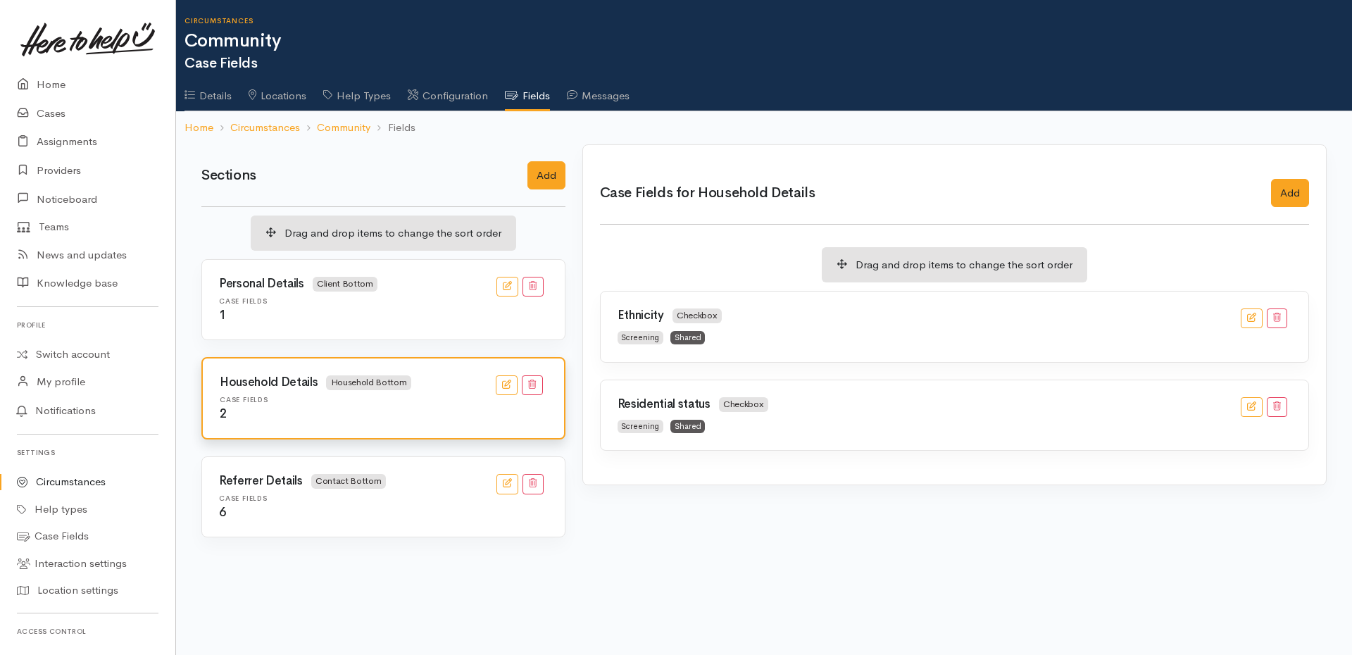
drag, startPoint x: 940, startPoint y: 380, endPoint x: 938, endPoint y: 366, distance: 14.1
click at [342, 486] on span "Contact Bottom" at bounding box center [348, 481] width 75 height 15
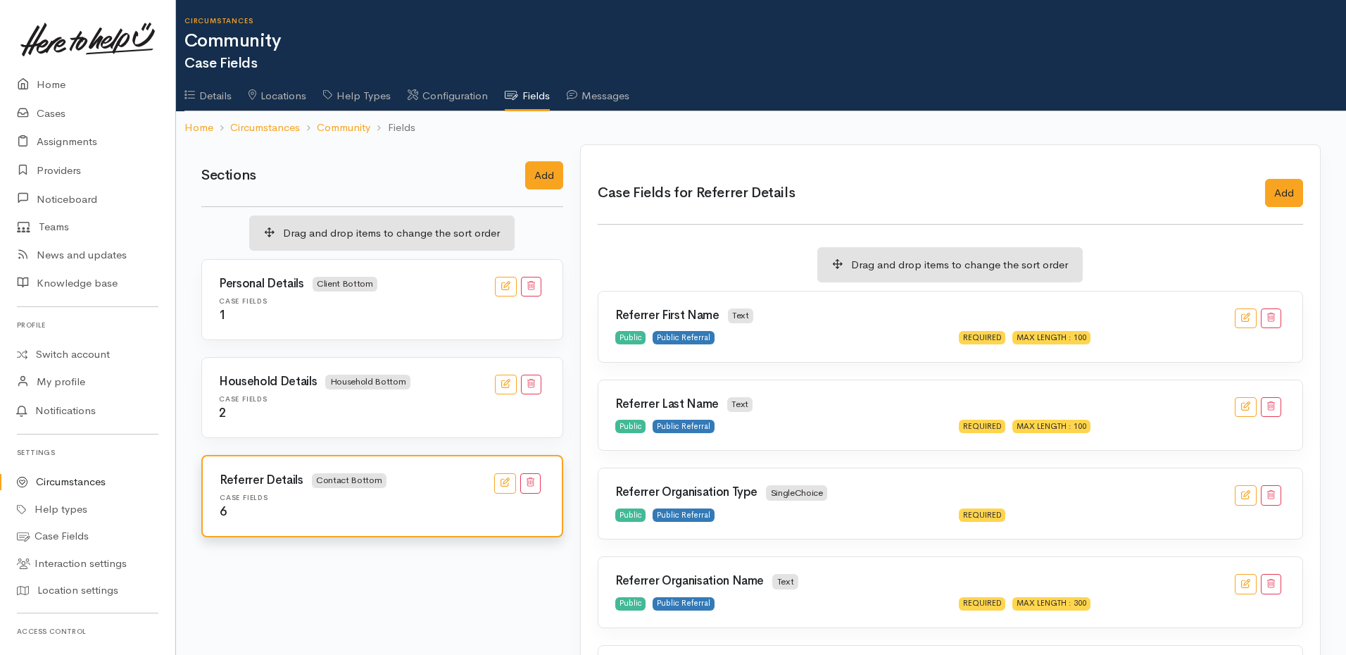
click at [350, 310] on div "1" at bounding box center [382, 315] width 327 height 13
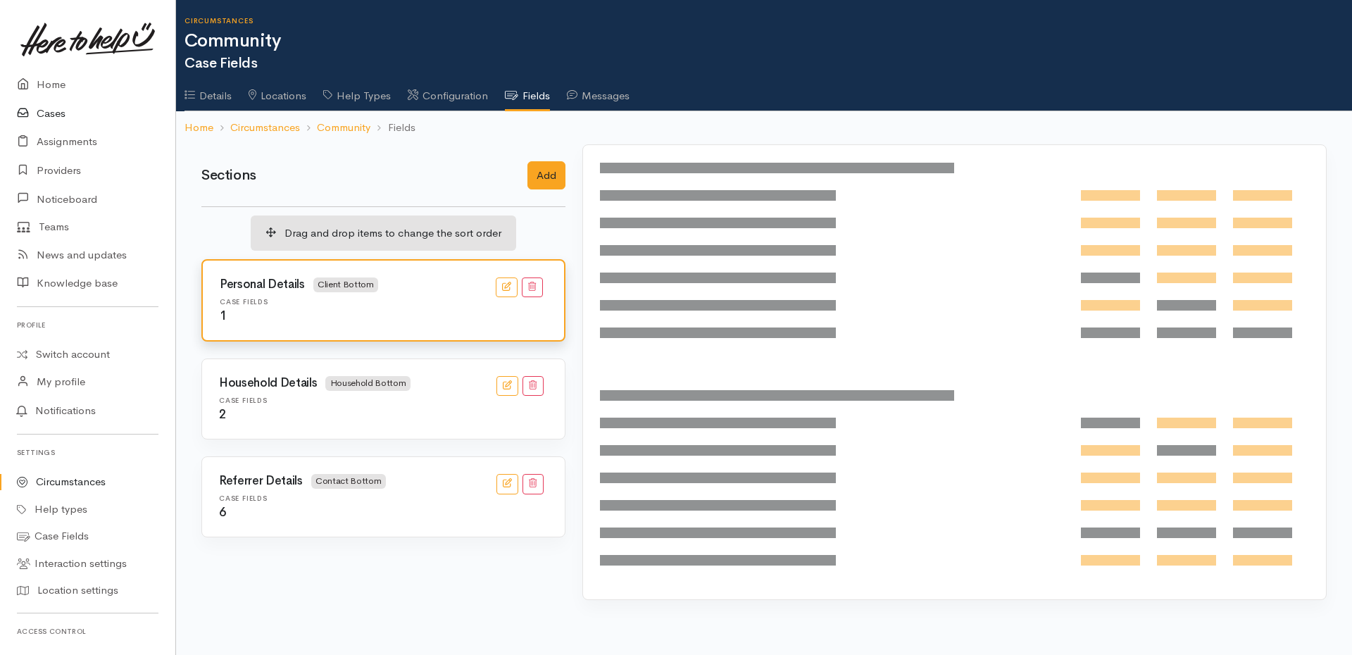
click at [62, 101] on link "Cases" at bounding box center [87, 113] width 175 height 29
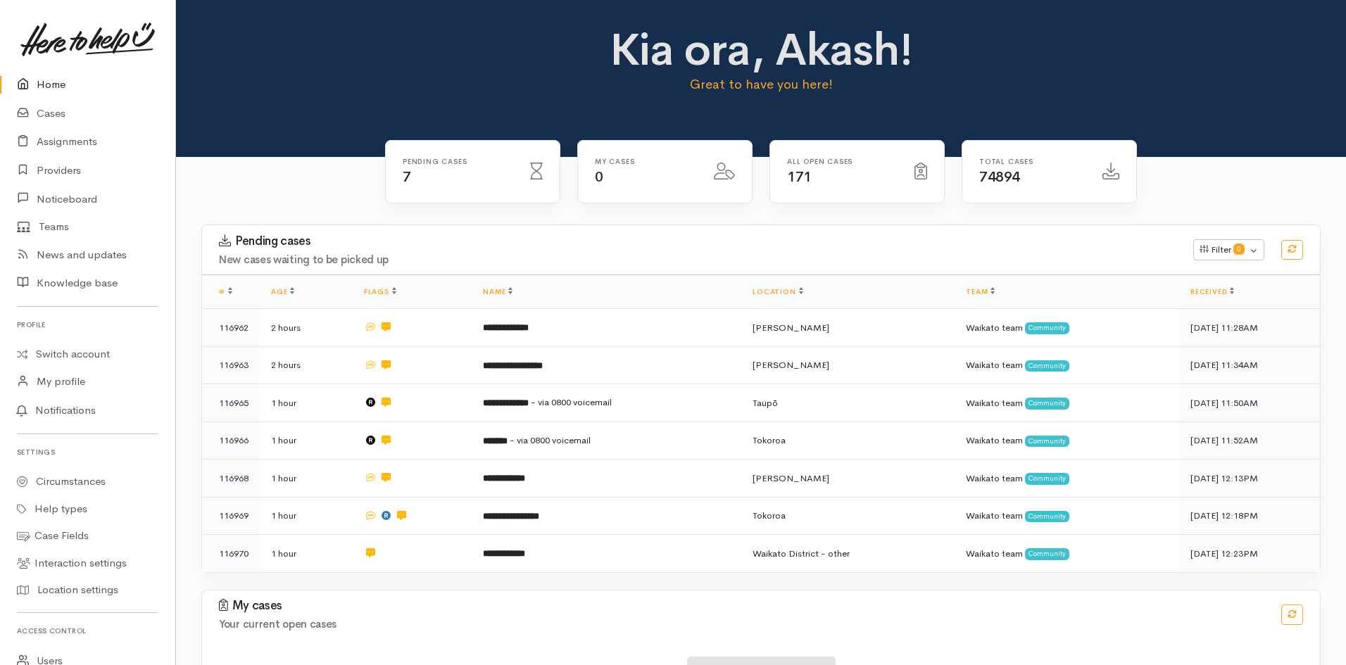
click at [813, 176] on div "All Open cases 171" at bounding box center [842, 172] width 127 height 29
click at [814, 176] on div "All Open cases 171" at bounding box center [842, 172] width 127 height 29
click at [77, 354] on link "Switch account" at bounding box center [87, 354] width 175 height 27
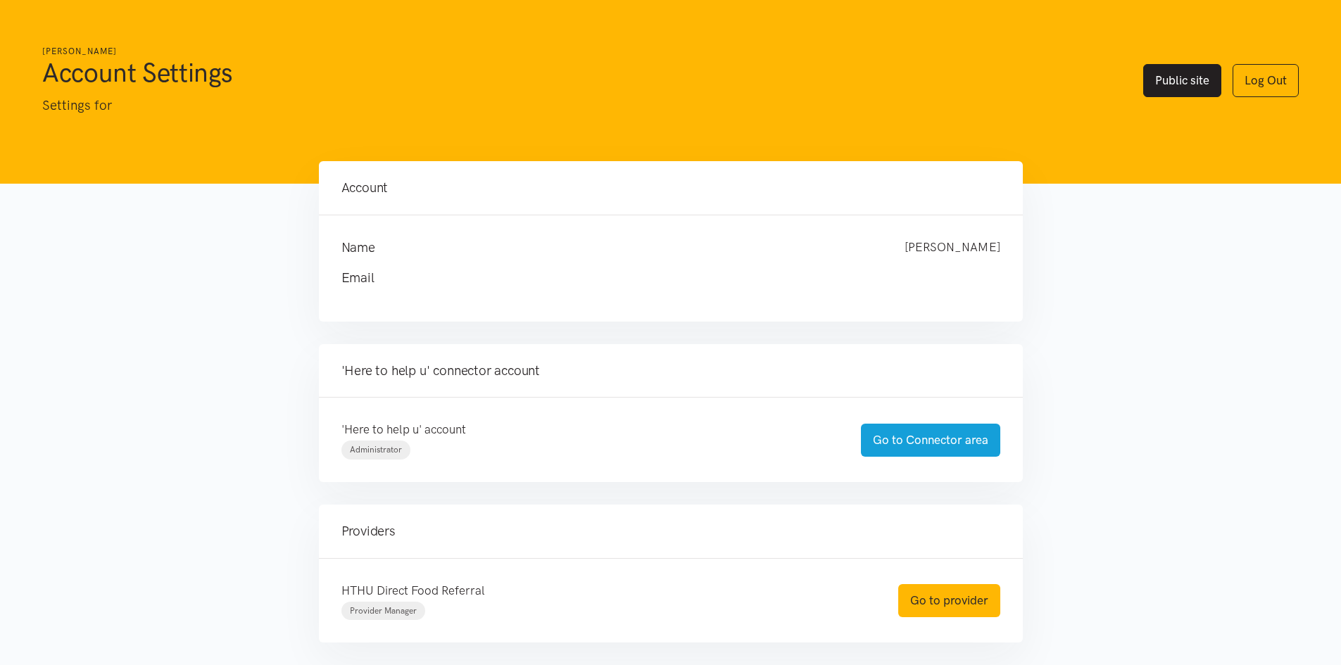
click at [1178, 80] on link "Public site" at bounding box center [1182, 80] width 78 height 33
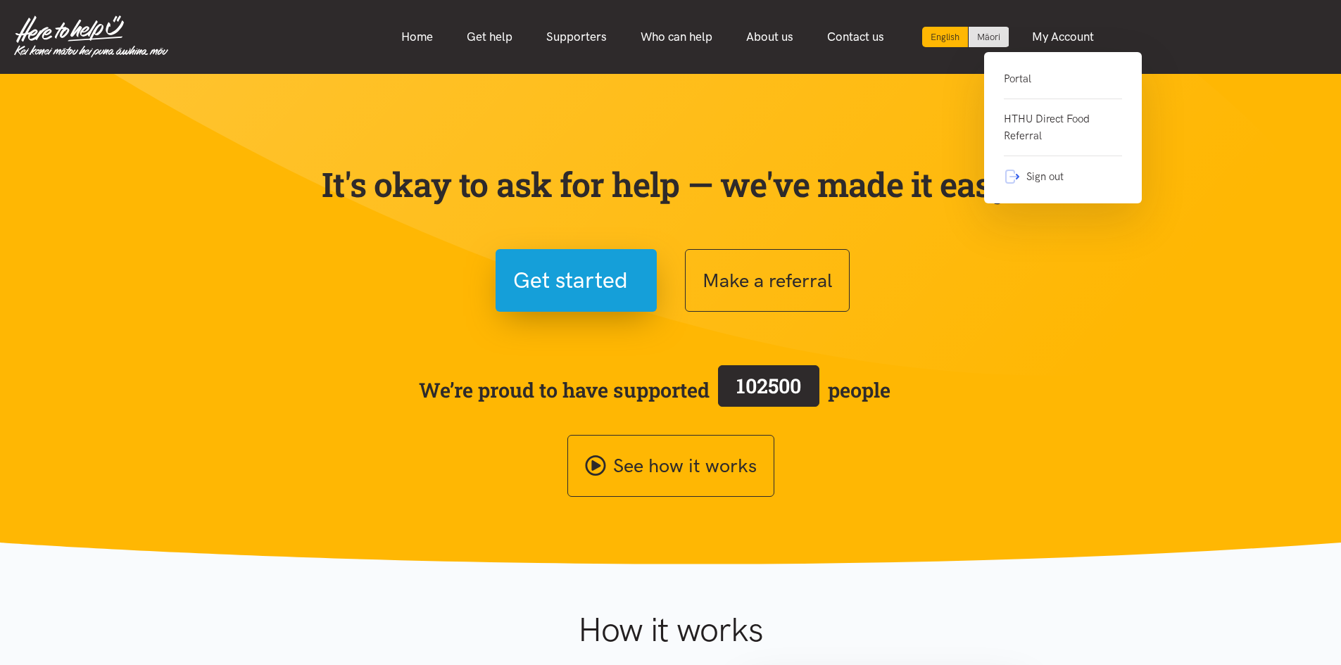
click at [1024, 75] on link "Portal" at bounding box center [1063, 84] width 118 height 29
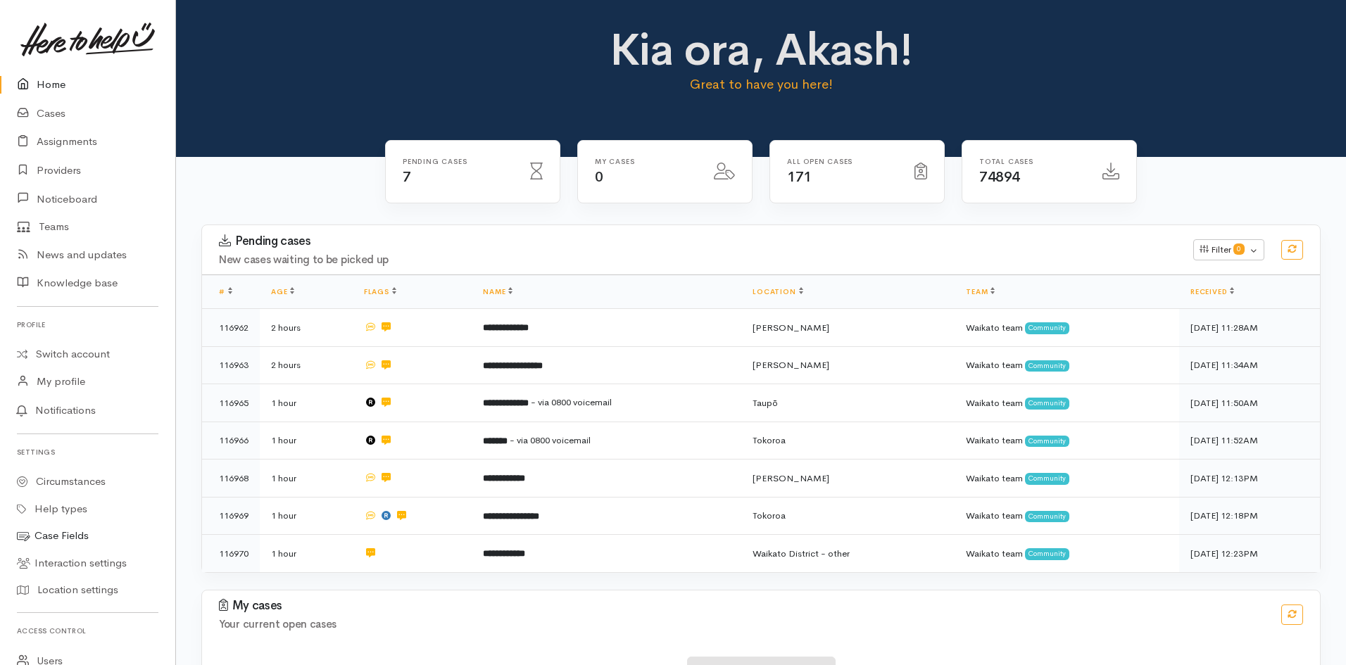
click at [72, 540] on link "Case Fields" at bounding box center [87, 535] width 175 height 27
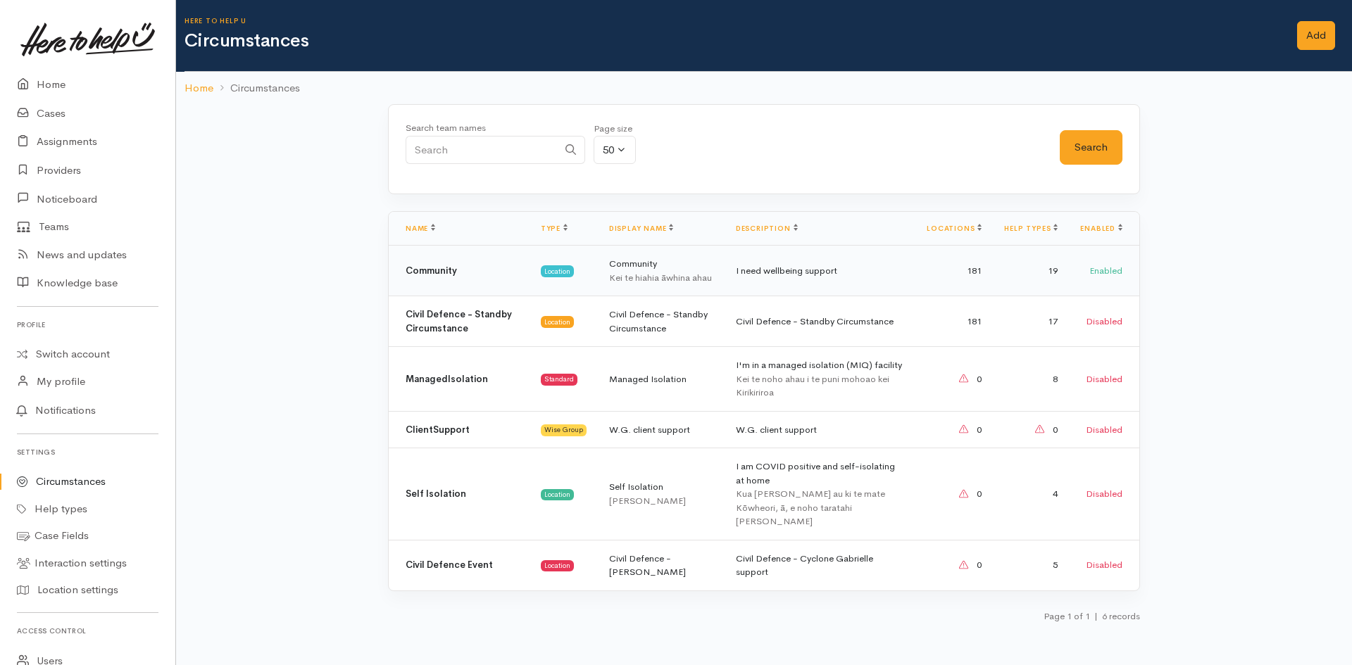
click at [562, 269] on span "Location" at bounding box center [557, 270] width 33 height 11
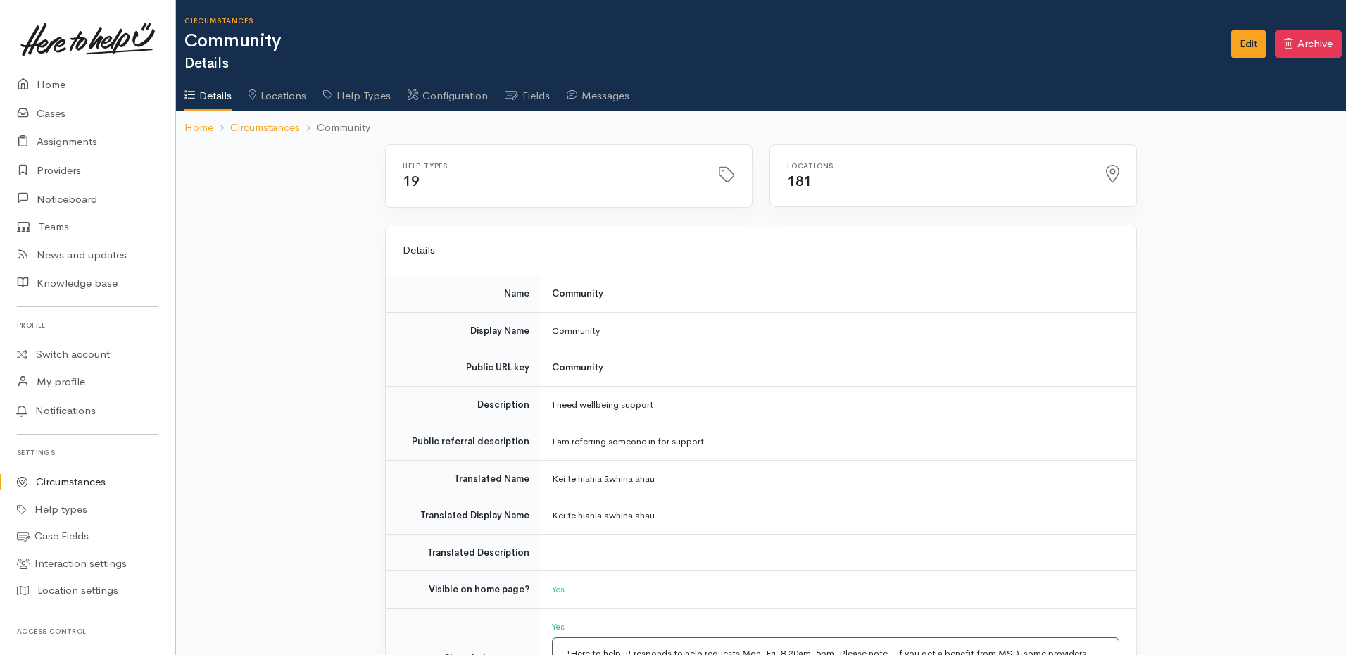
click at [533, 90] on link "Fields" at bounding box center [527, 90] width 45 height 39
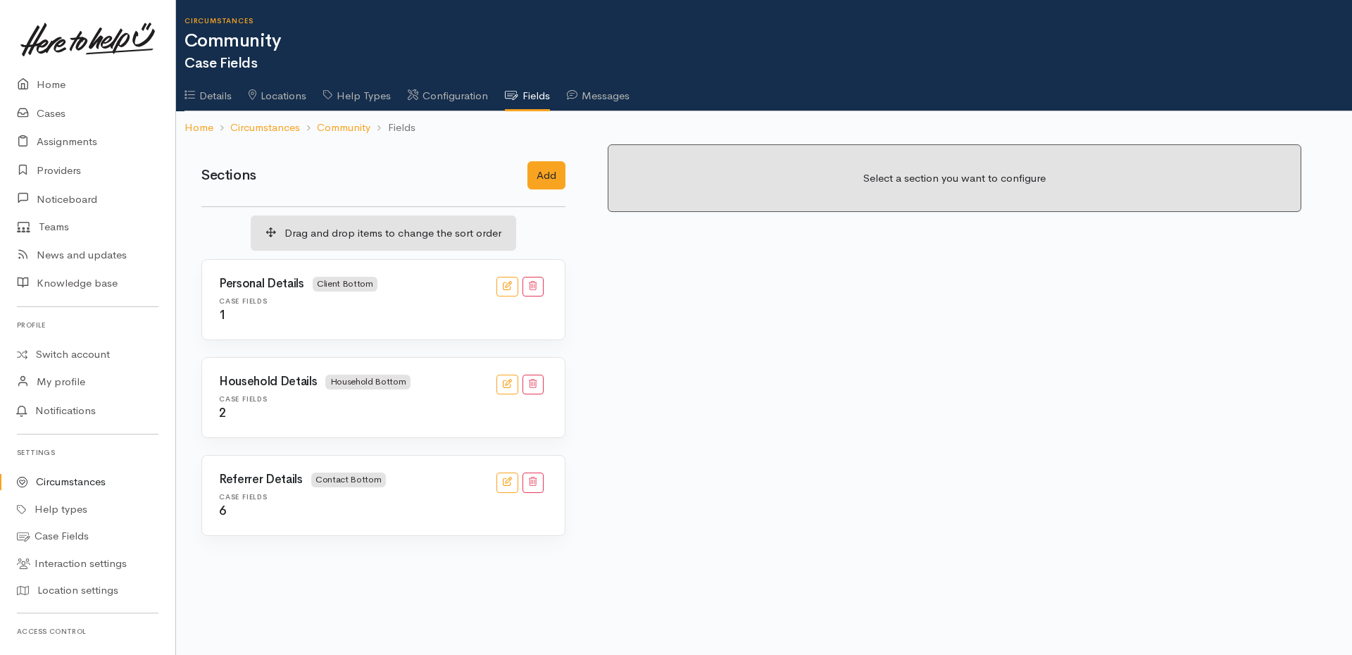
click at [323, 316] on div "1" at bounding box center [383, 315] width 329 height 13
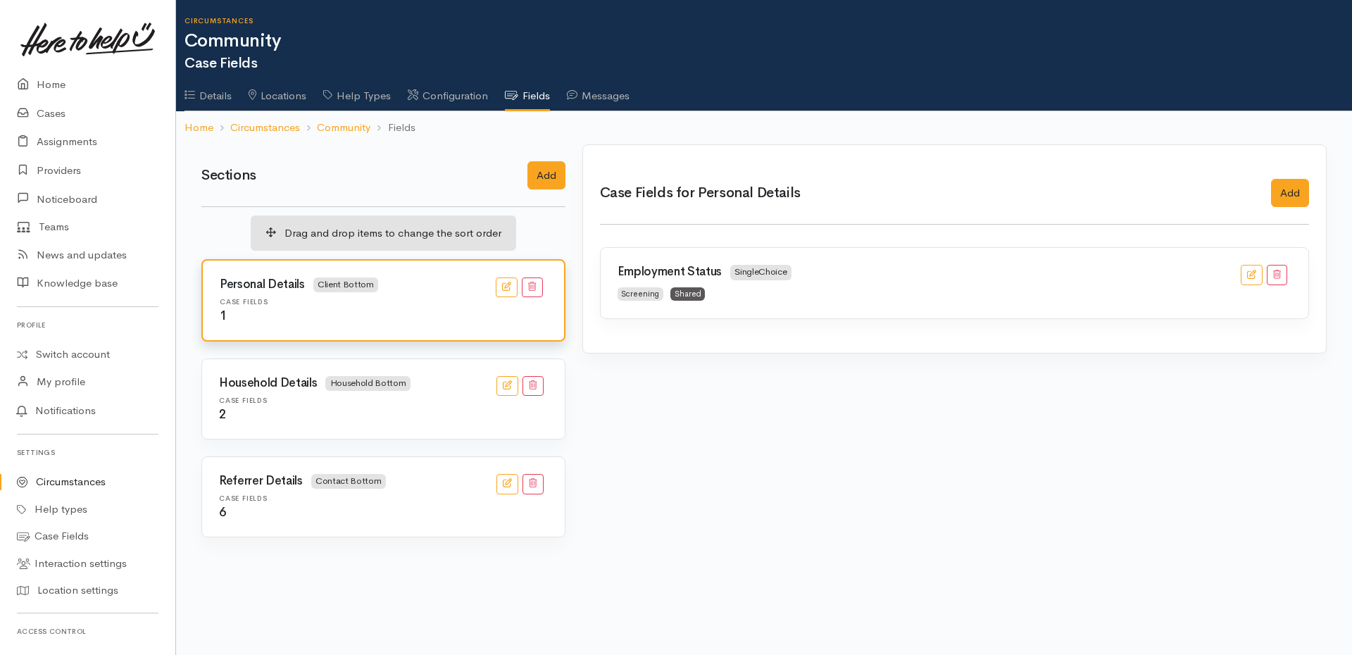
click at [406, 505] on div "Case Fields 6" at bounding box center [383, 506] width 346 height 25
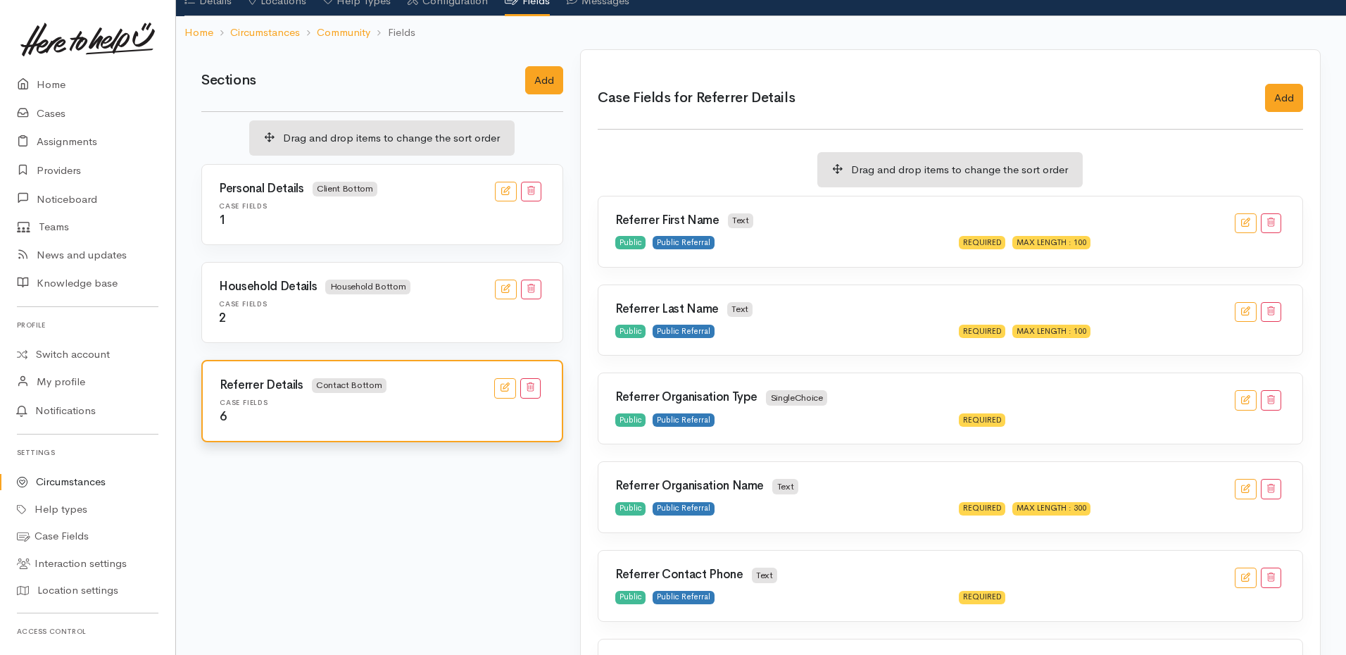
scroll to position [202, 0]
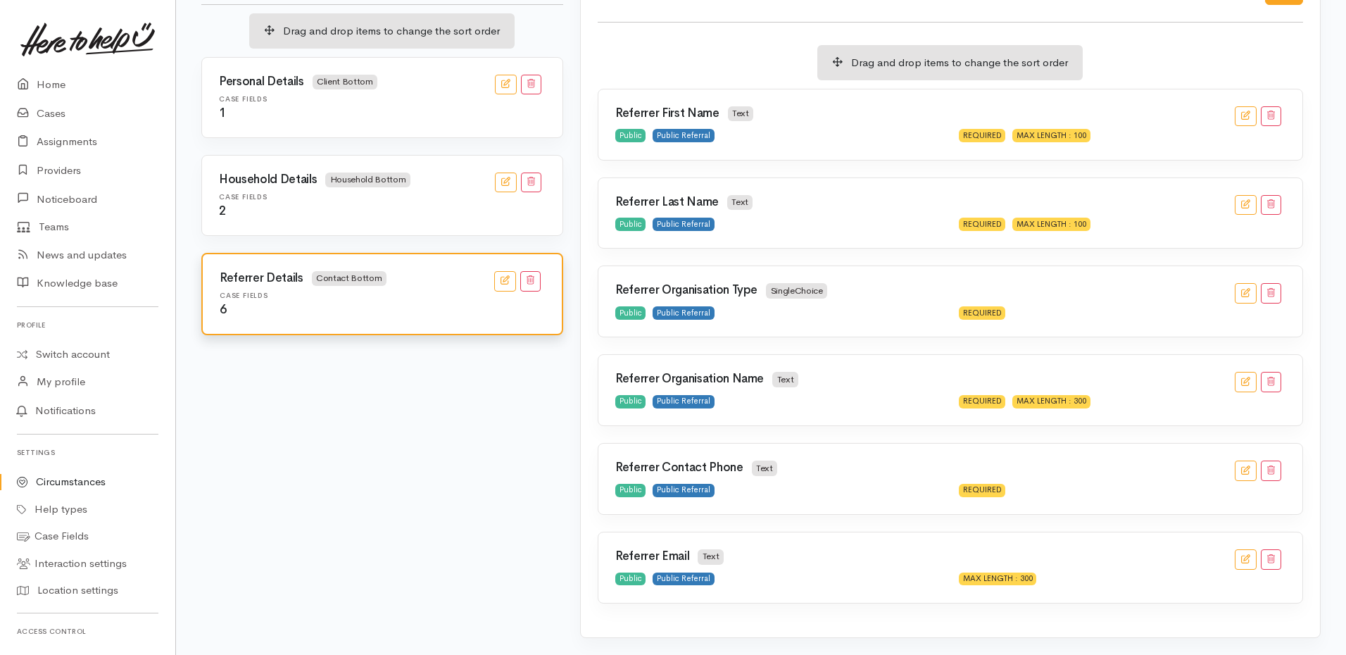
click at [439, 213] on div "2" at bounding box center [382, 211] width 327 height 13
